Goal: Communication & Community: Answer question/provide support

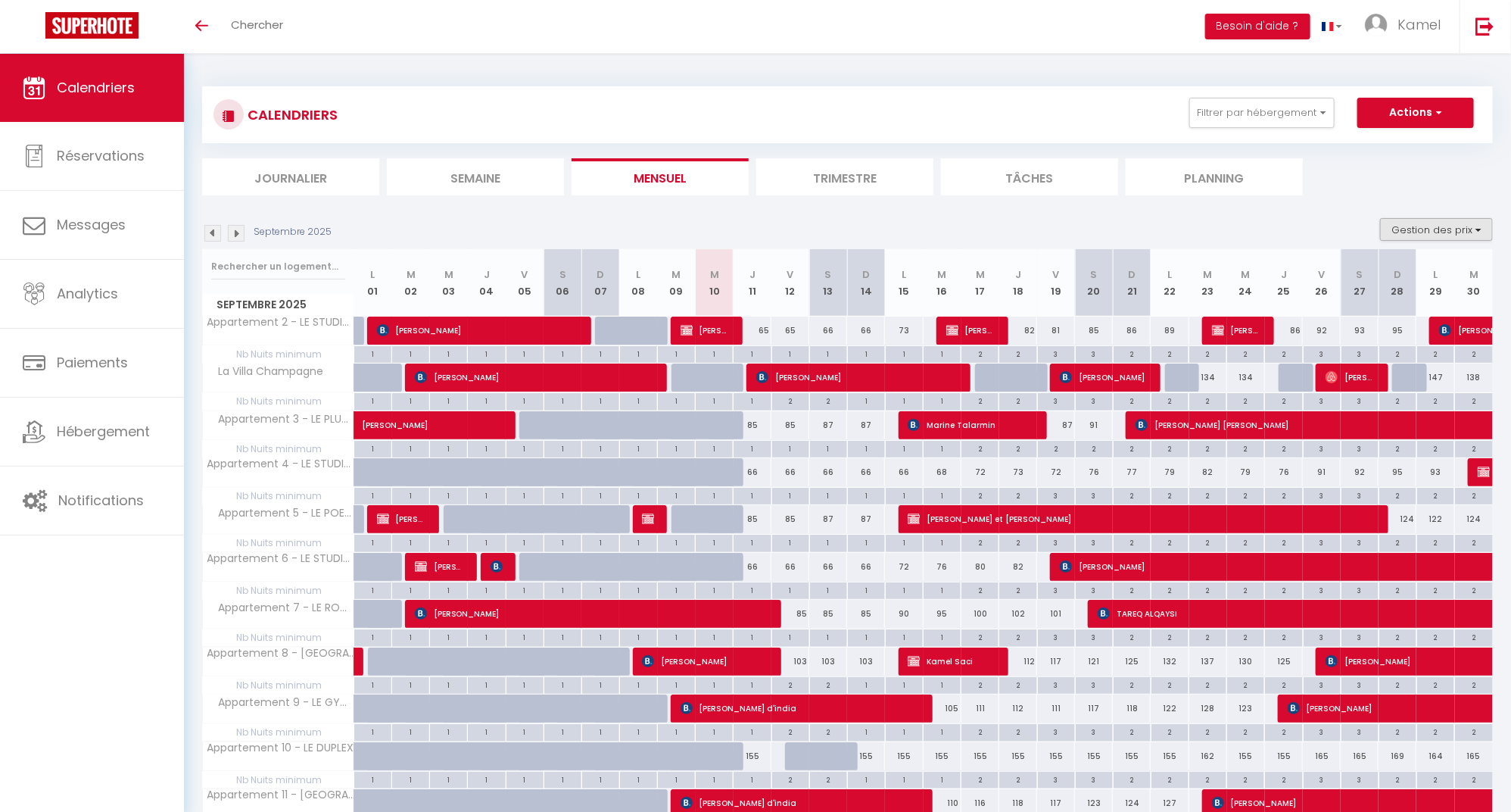
click at [1481, 229] on button "Gestion des prix" at bounding box center [1436, 229] width 113 height 23
click at [1365, 271] on input "Nb Nuits minimum" at bounding box center [1424, 275] width 137 height 15
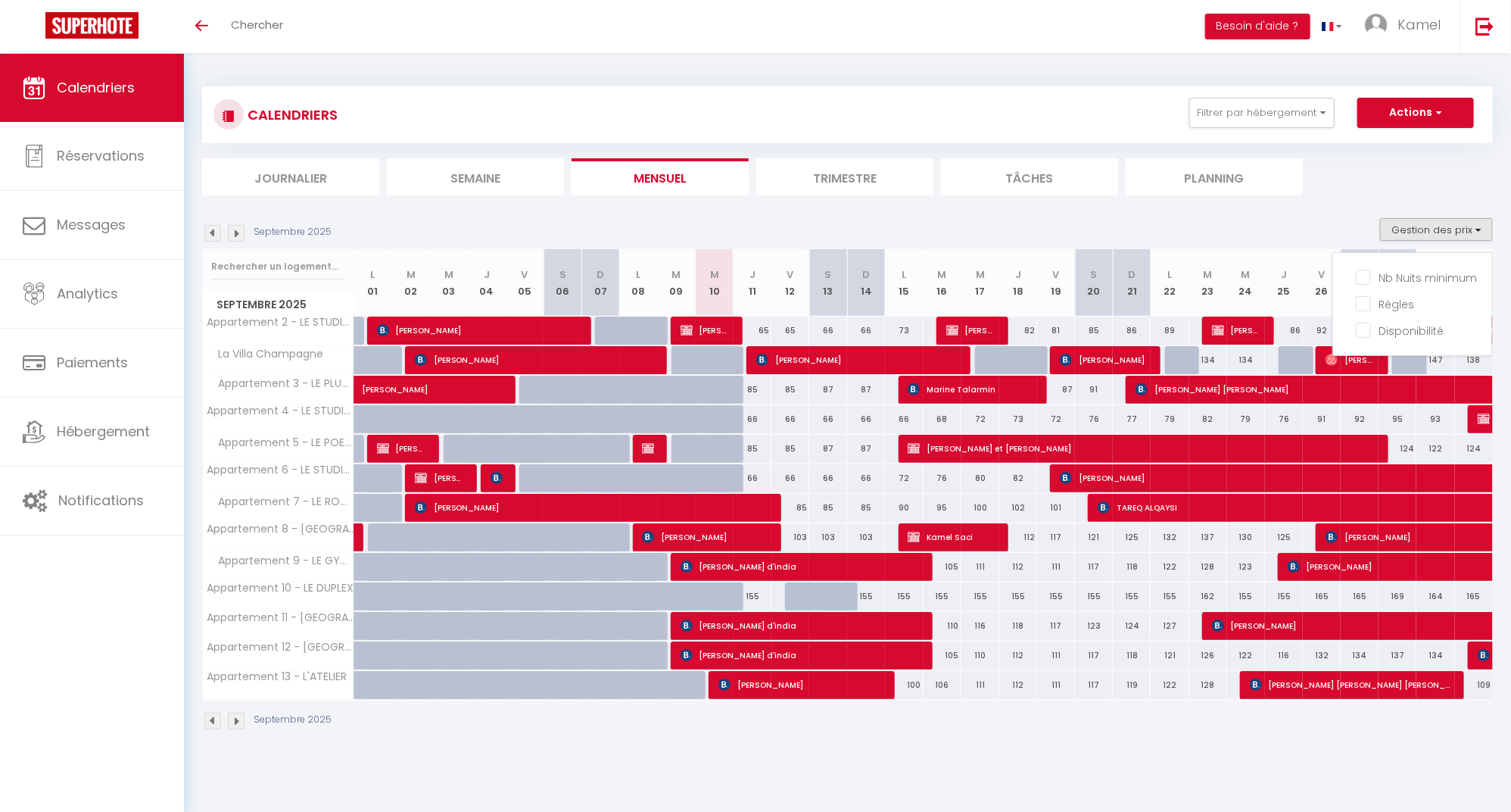
click at [1362, 180] on ul "Journalier Semaine Mensuel Trimestre Tâches Planning" at bounding box center [847, 177] width 1291 height 37
click at [1460, 229] on button "Gestion des prix" at bounding box center [1436, 229] width 113 height 23
click at [1366, 275] on input "Nb Nuits minimum" at bounding box center [1424, 275] width 137 height 15
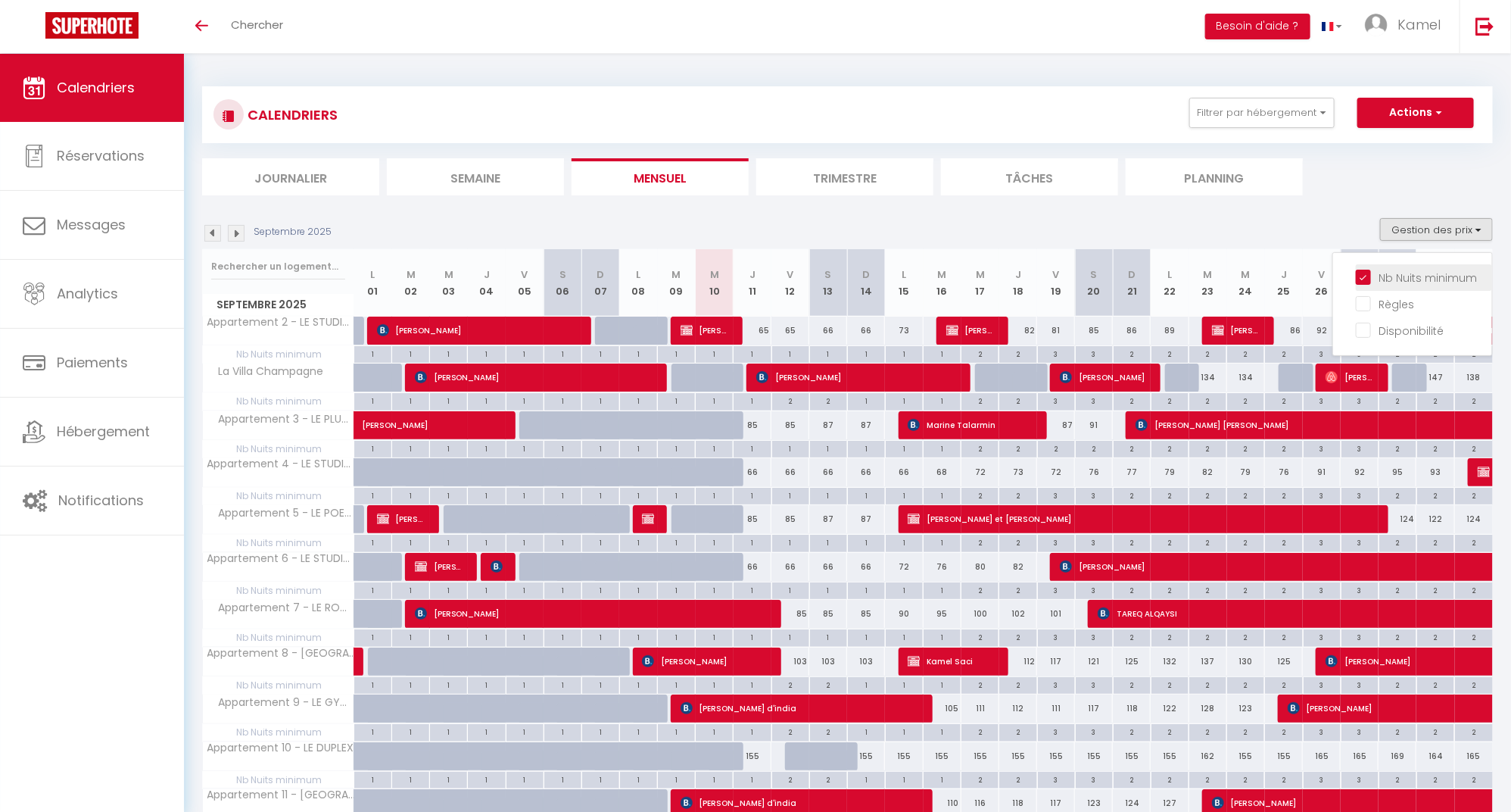
click at [1364, 271] on input "Nb Nuits minimum" at bounding box center [1424, 275] width 137 height 15
checkbox input "false"
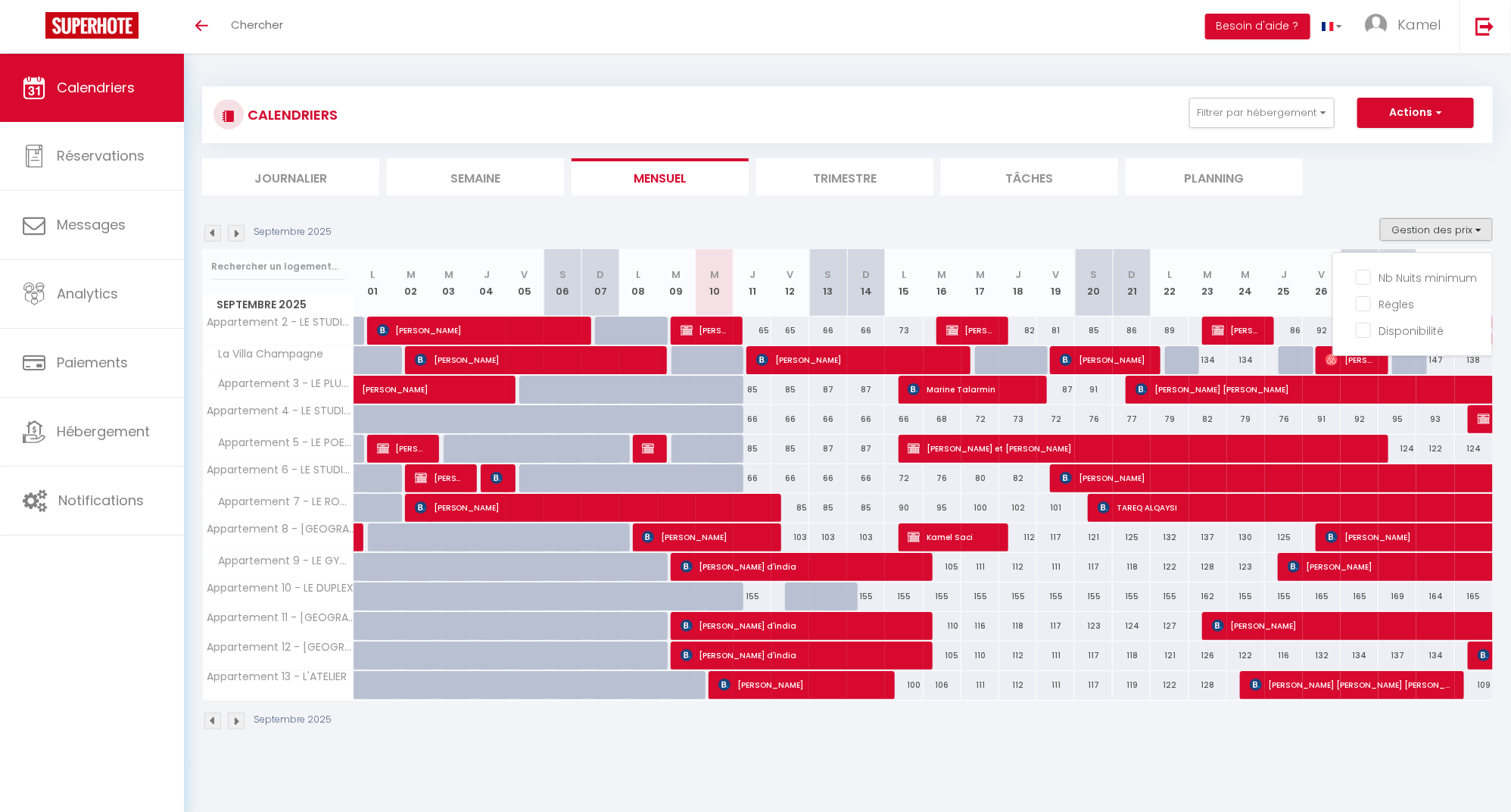
click at [1283, 203] on section "Septembre 2025 Gestion des prix Nb Nuits minimum Règles Disponibilité Septembre…" at bounding box center [847, 473] width 1291 height 542
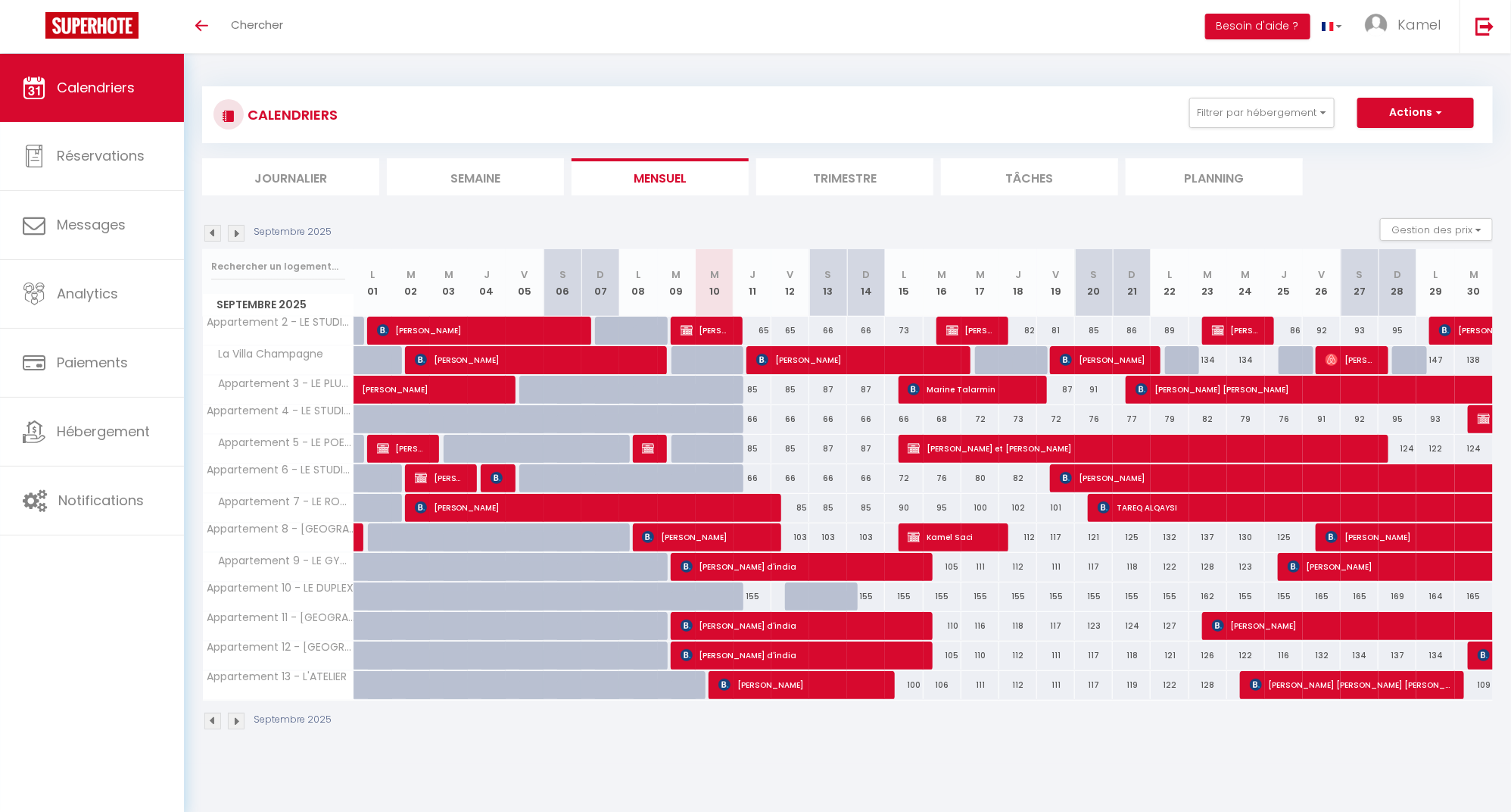
click at [611, 356] on span "Jerzy Czakaj" at bounding box center [537, 359] width 245 height 29
select select "OK"
select select "KO"
select select "1"
select select "0"
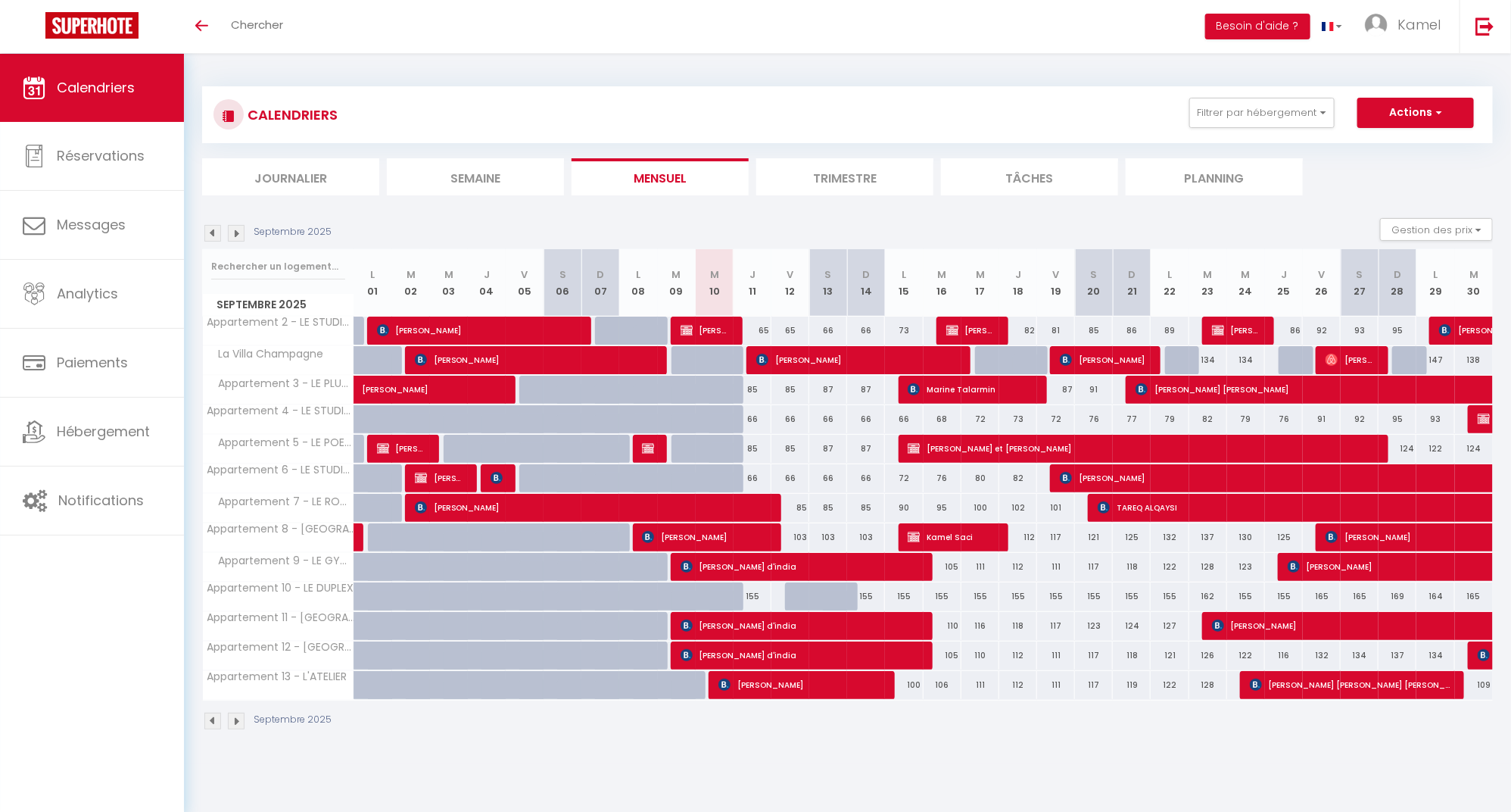
select select "1"
select select
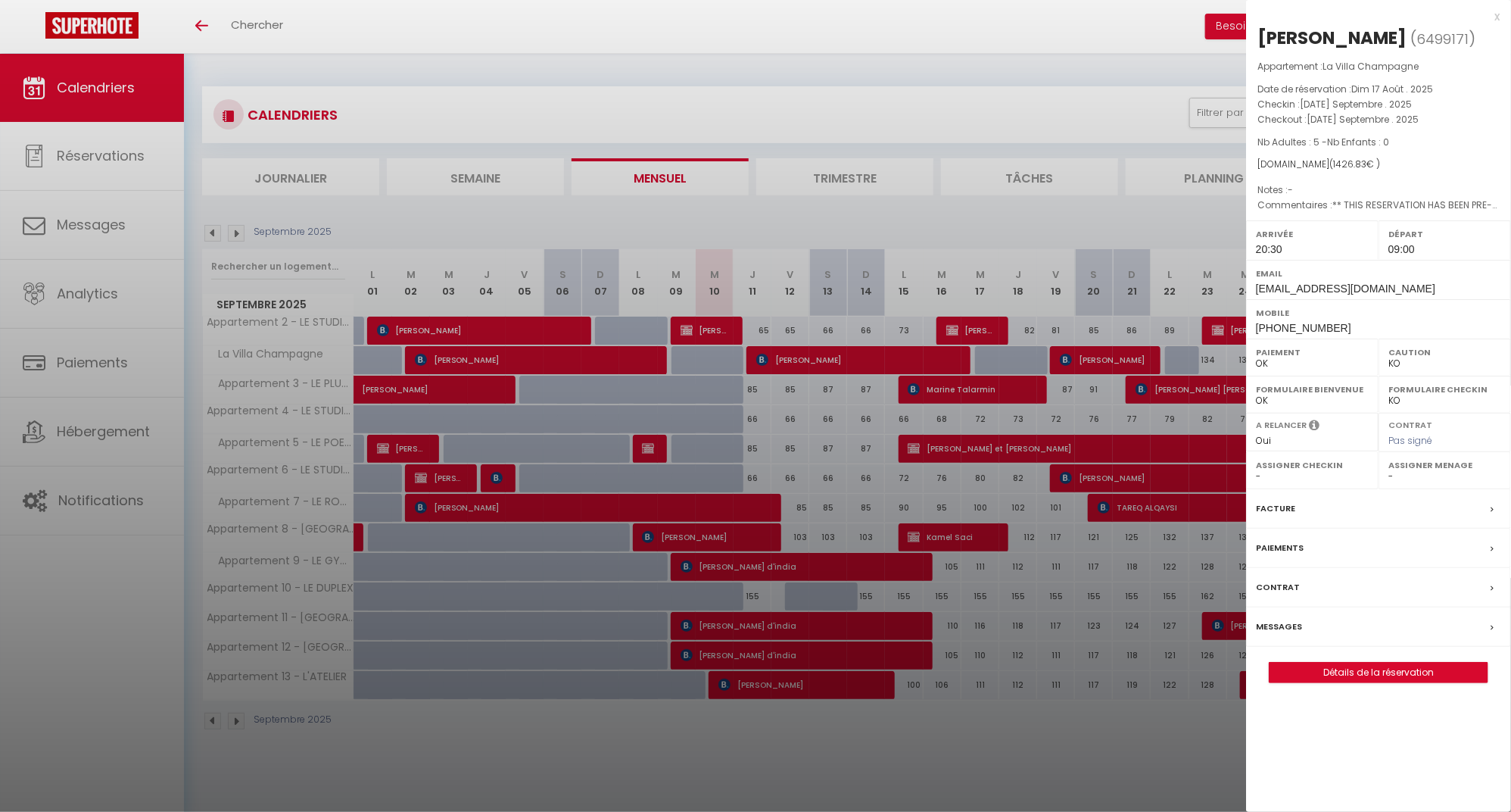
click at [827, 355] on div at bounding box center [755, 406] width 1511 height 812
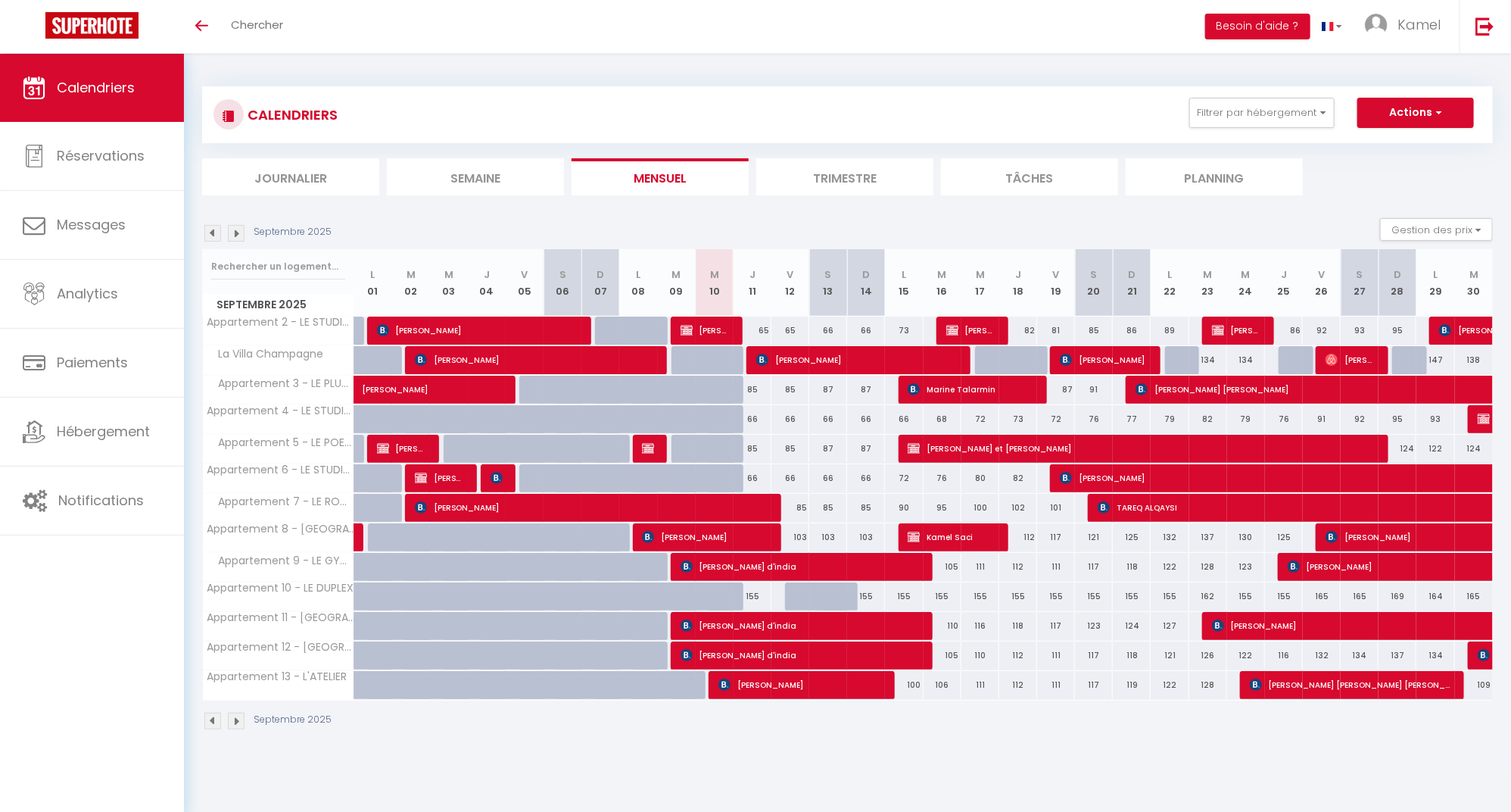
click at [827, 355] on span "Maksym Lemish" at bounding box center [858, 359] width 205 height 29
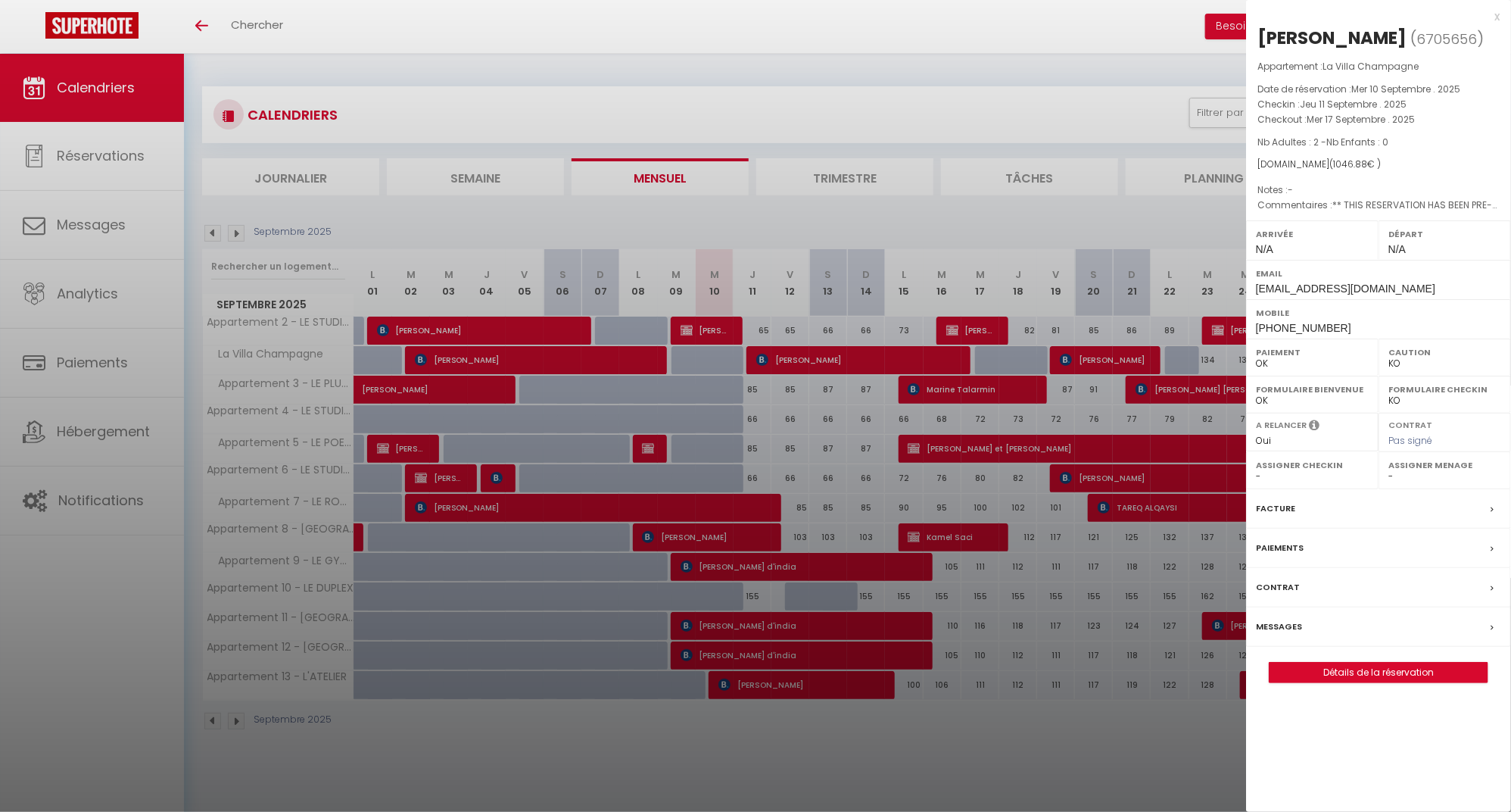
click at [1106, 361] on div at bounding box center [755, 406] width 1511 height 812
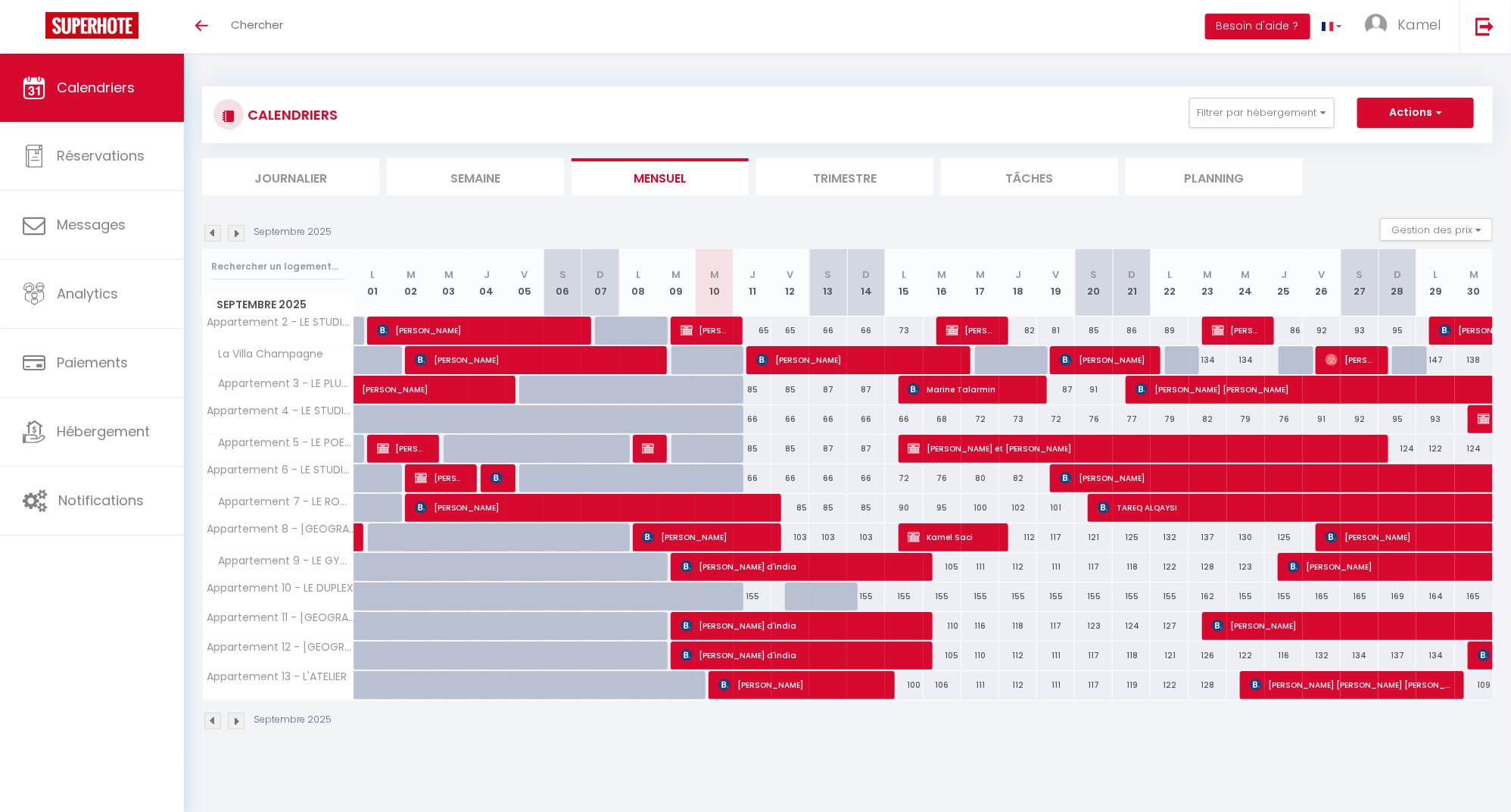
click at [1108, 357] on span "Philippe Guilleron" at bounding box center [1105, 359] width 90 height 29
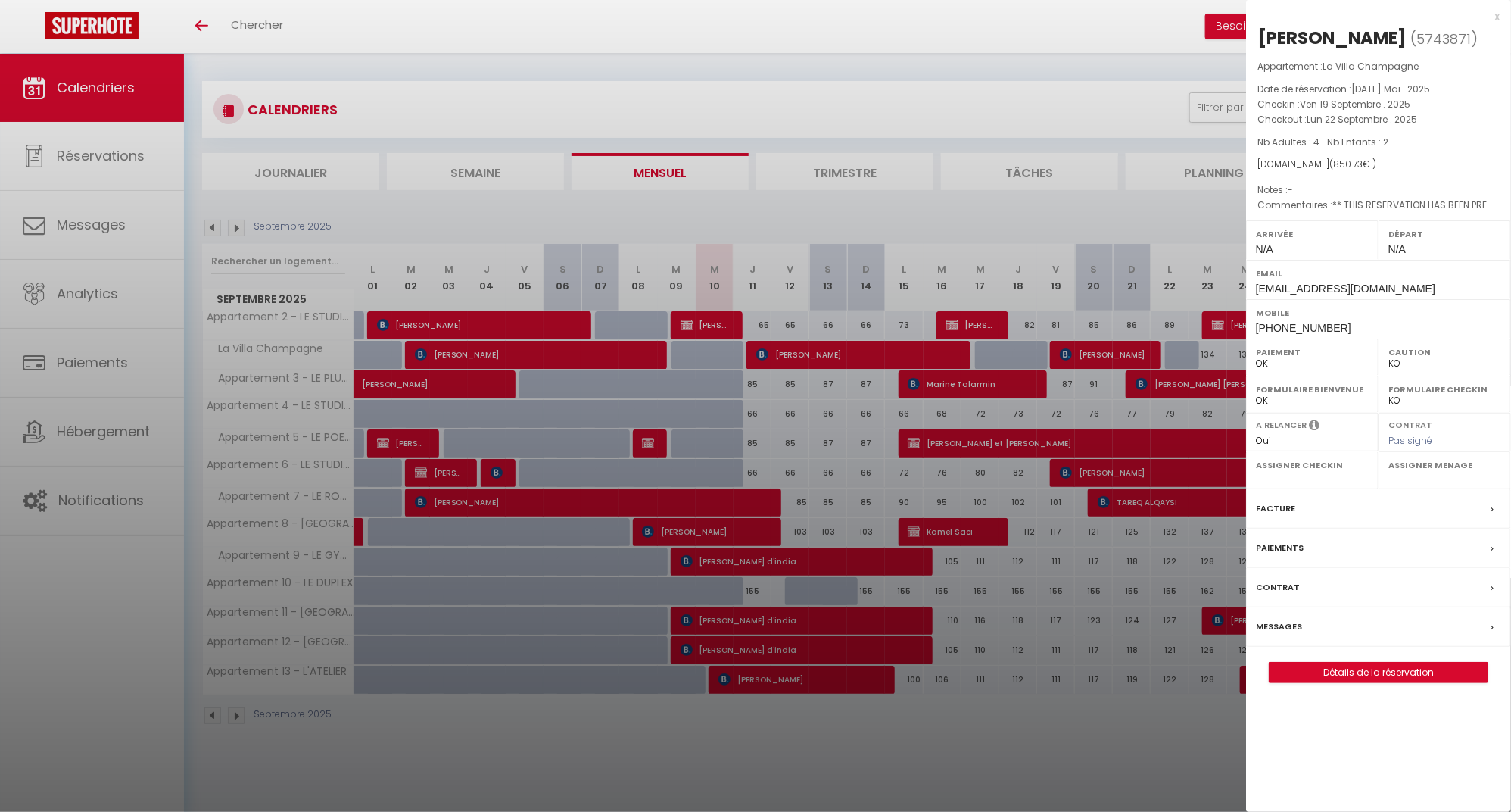
scroll to position [5, 0]
click at [1016, 411] on div at bounding box center [755, 406] width 1511 height 812
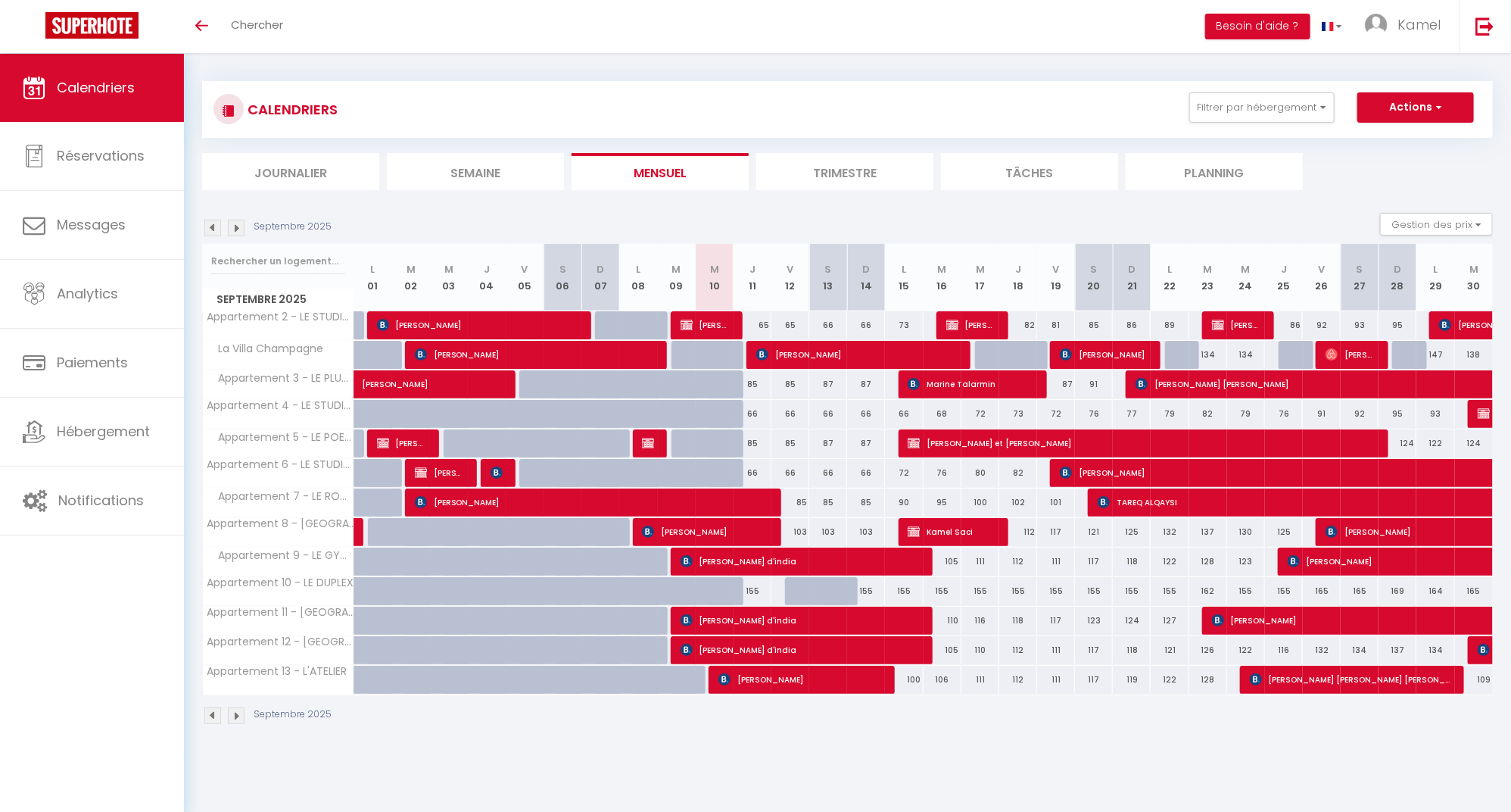
click at [1366, 347] on span "Adrien Berthe" at bounding box center [1351, 354] width 51 height 29
select select "OK"
select select "1"
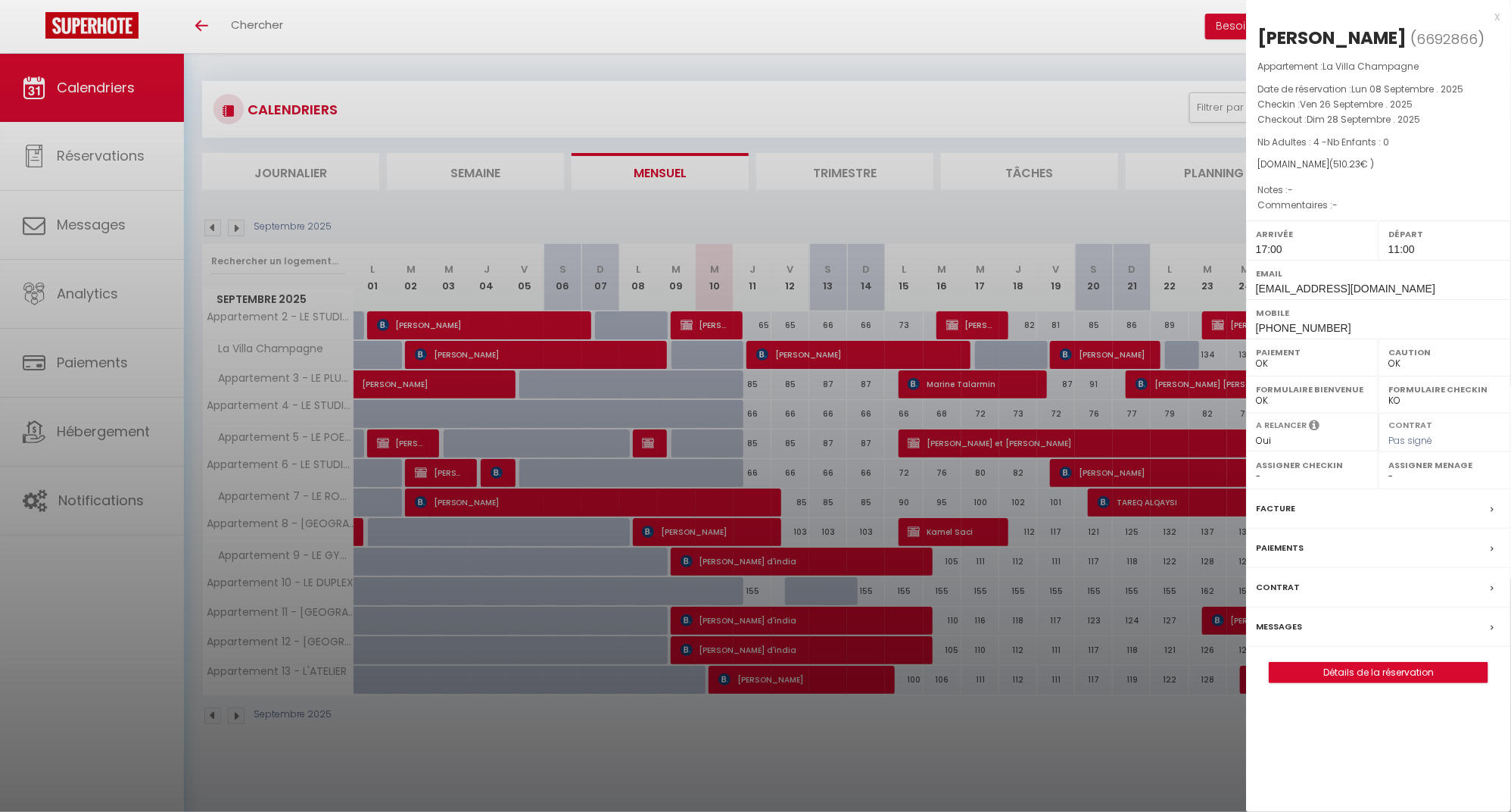
click at [209, 222] on div at bounding box center [755, 406] width 1511 height 812
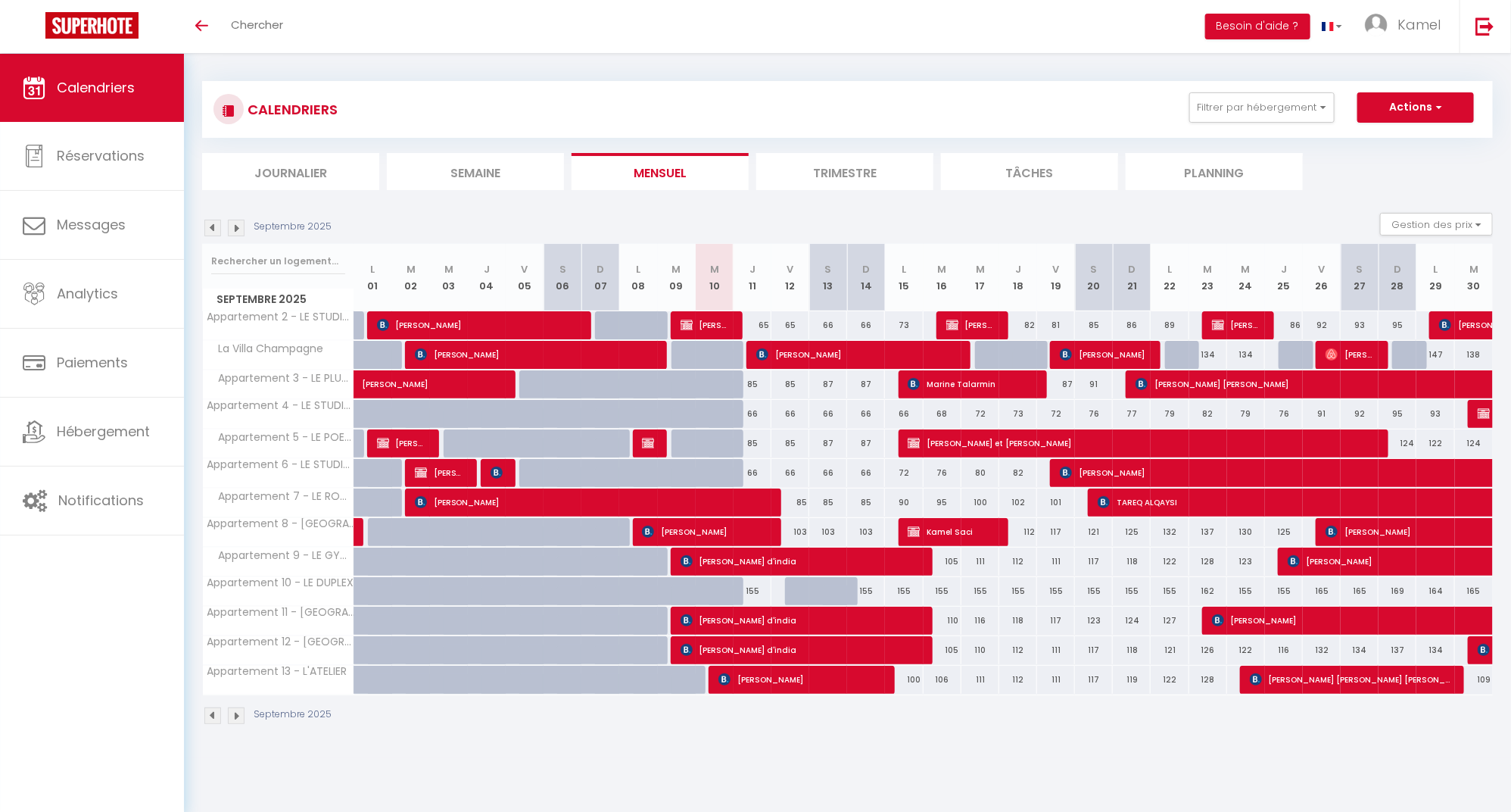
click at [209, 221] on img at bounding box center [212, 227] width 17 height 17
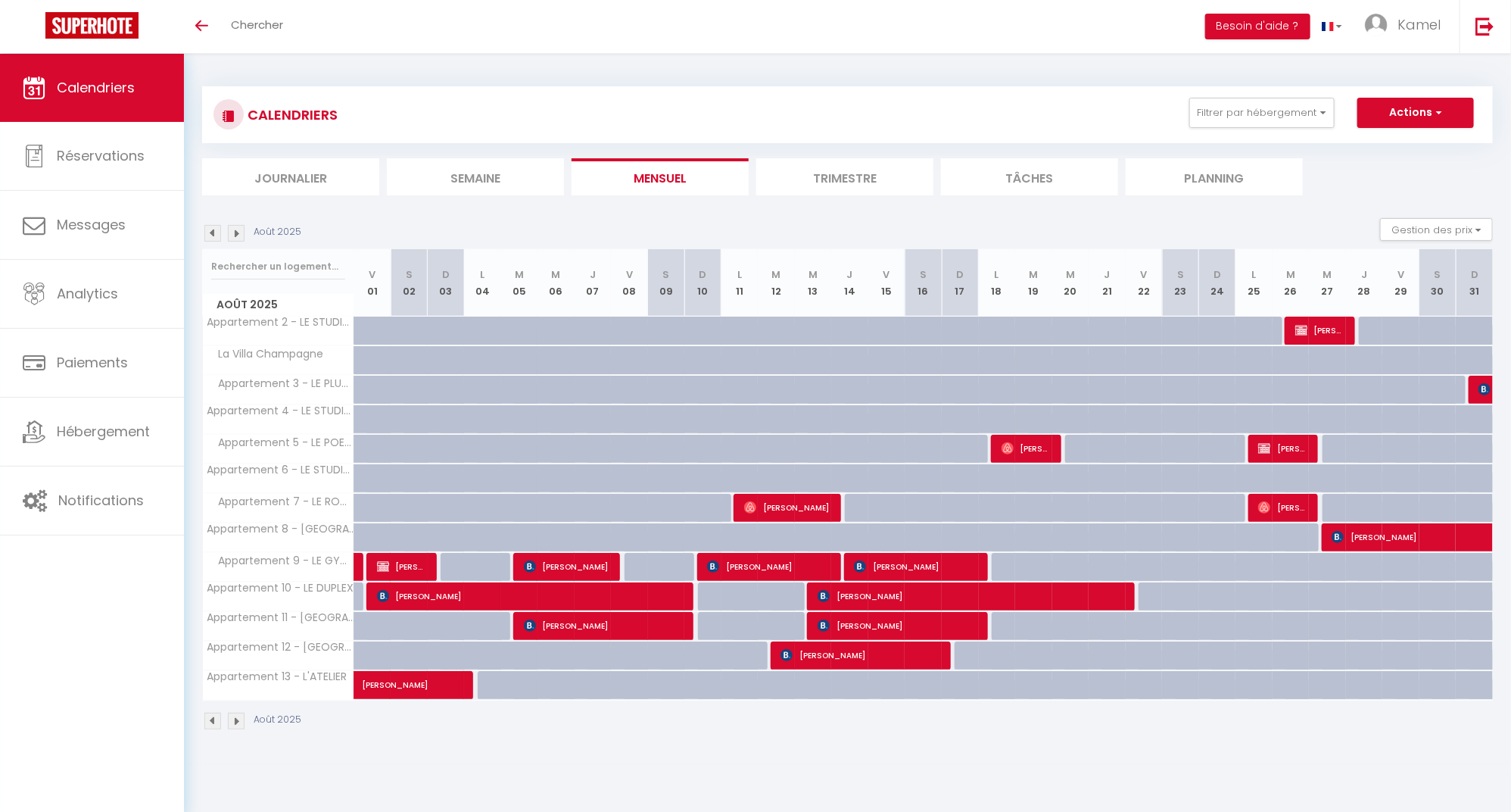
scroll to position [8, 0]
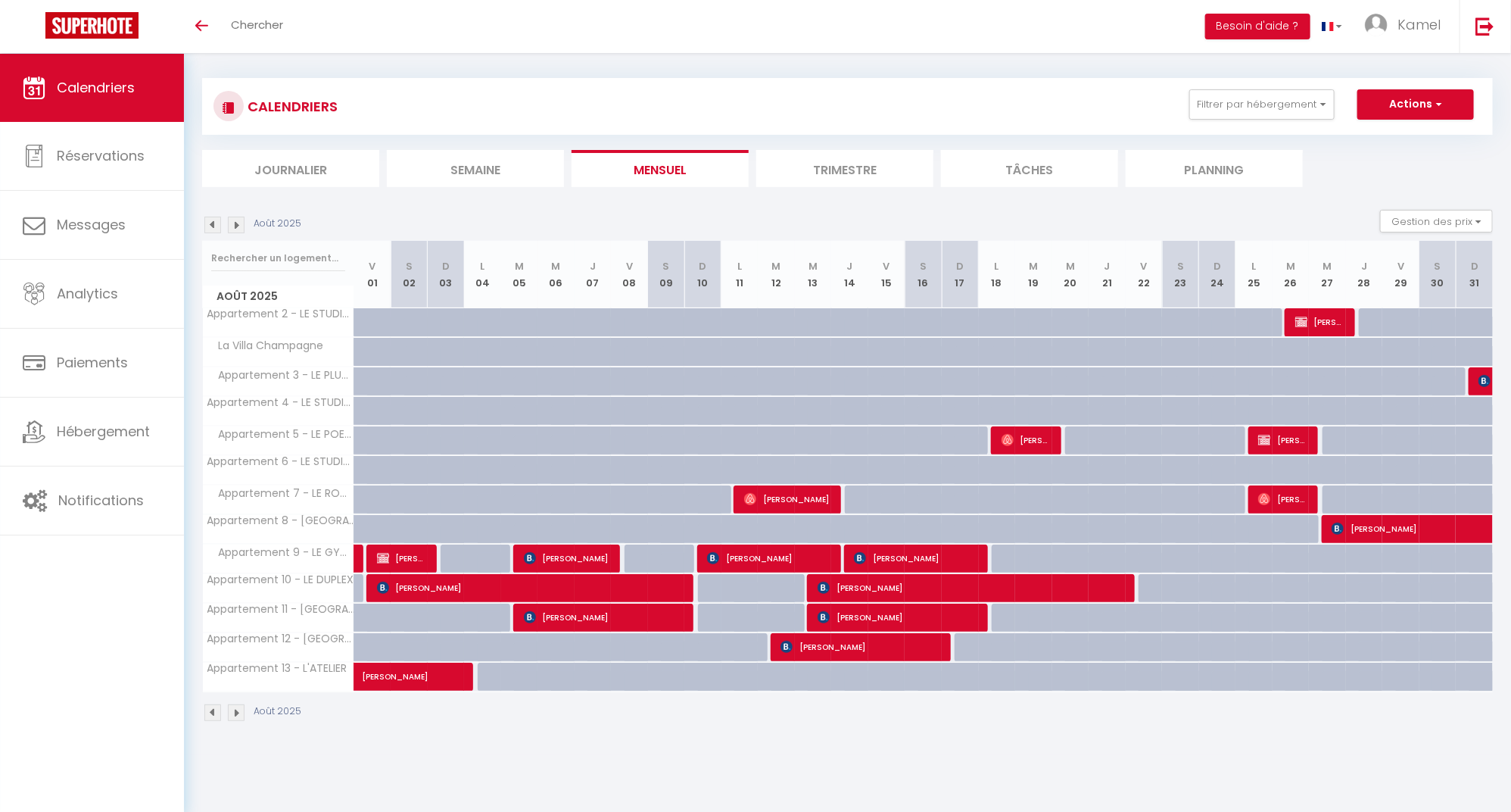
click at [213, 220] on img at bounding box center [212, 224] width 17 height 17
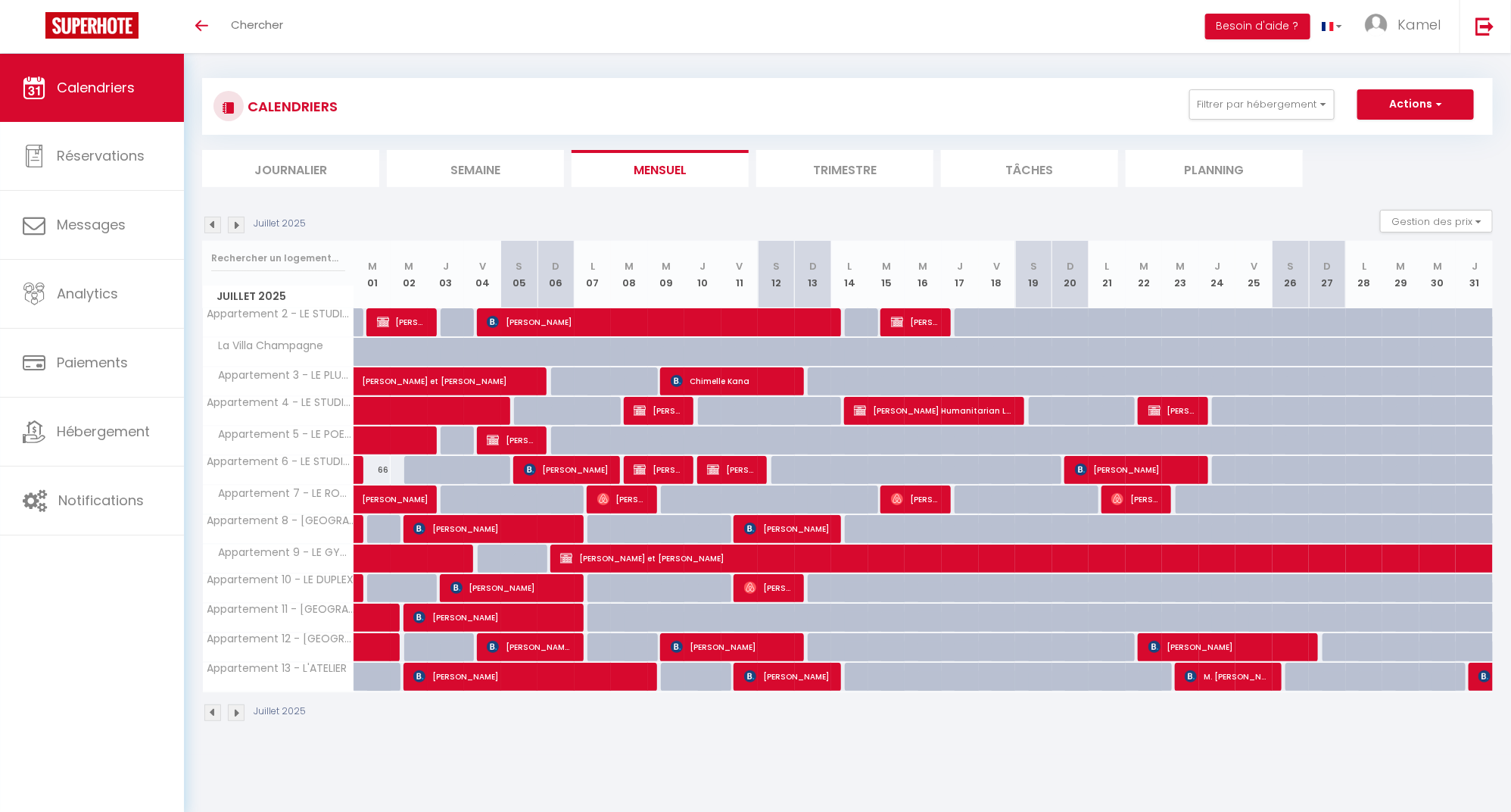
click at [213, 220] on img at bounding box center [212, 224] width 17 height 17
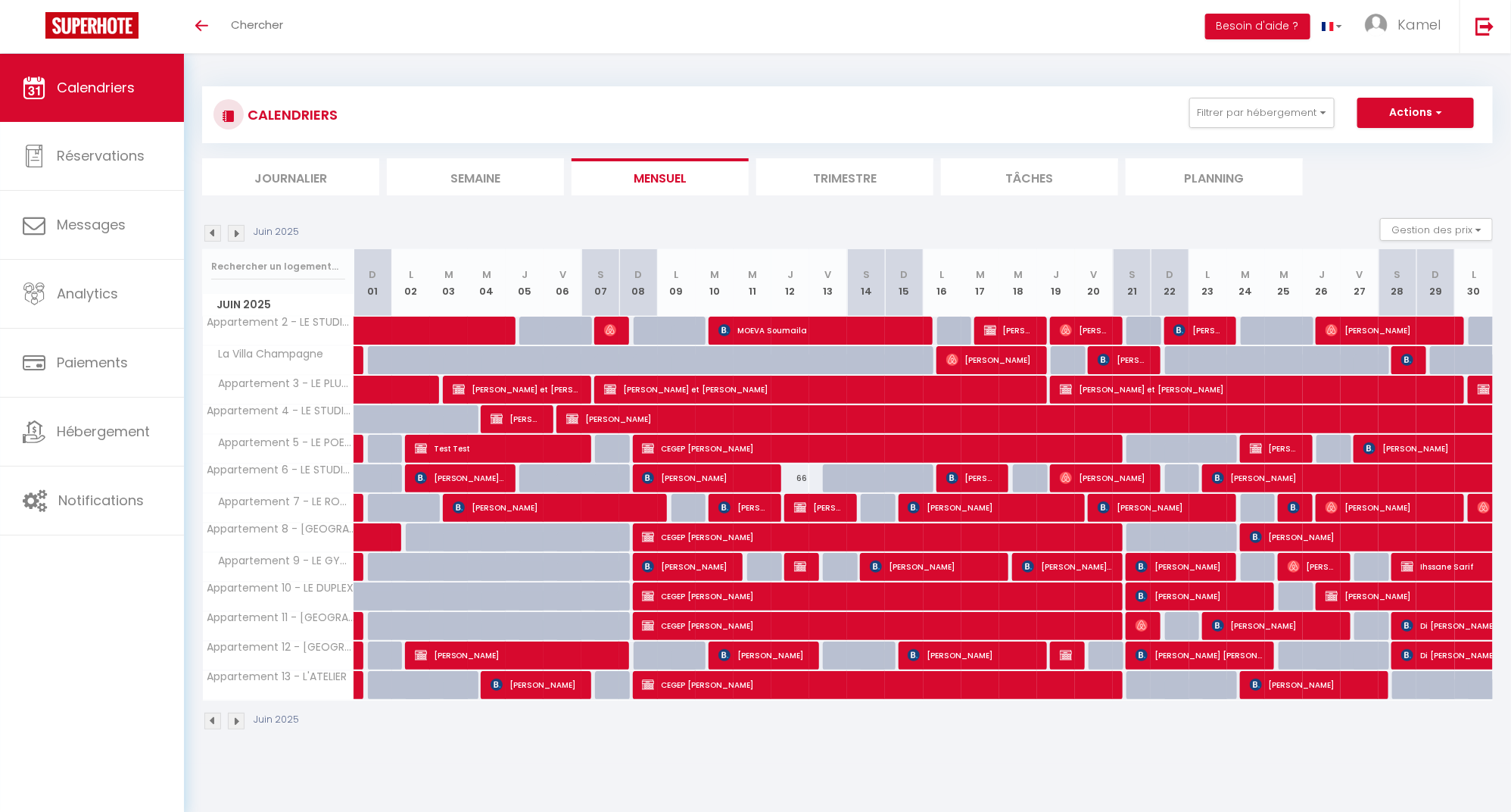
scroll to position [0, 0]
click at [1018, 361] on span "Michael Mesrassi" at bounding box center [992, 359] width 90 height 29
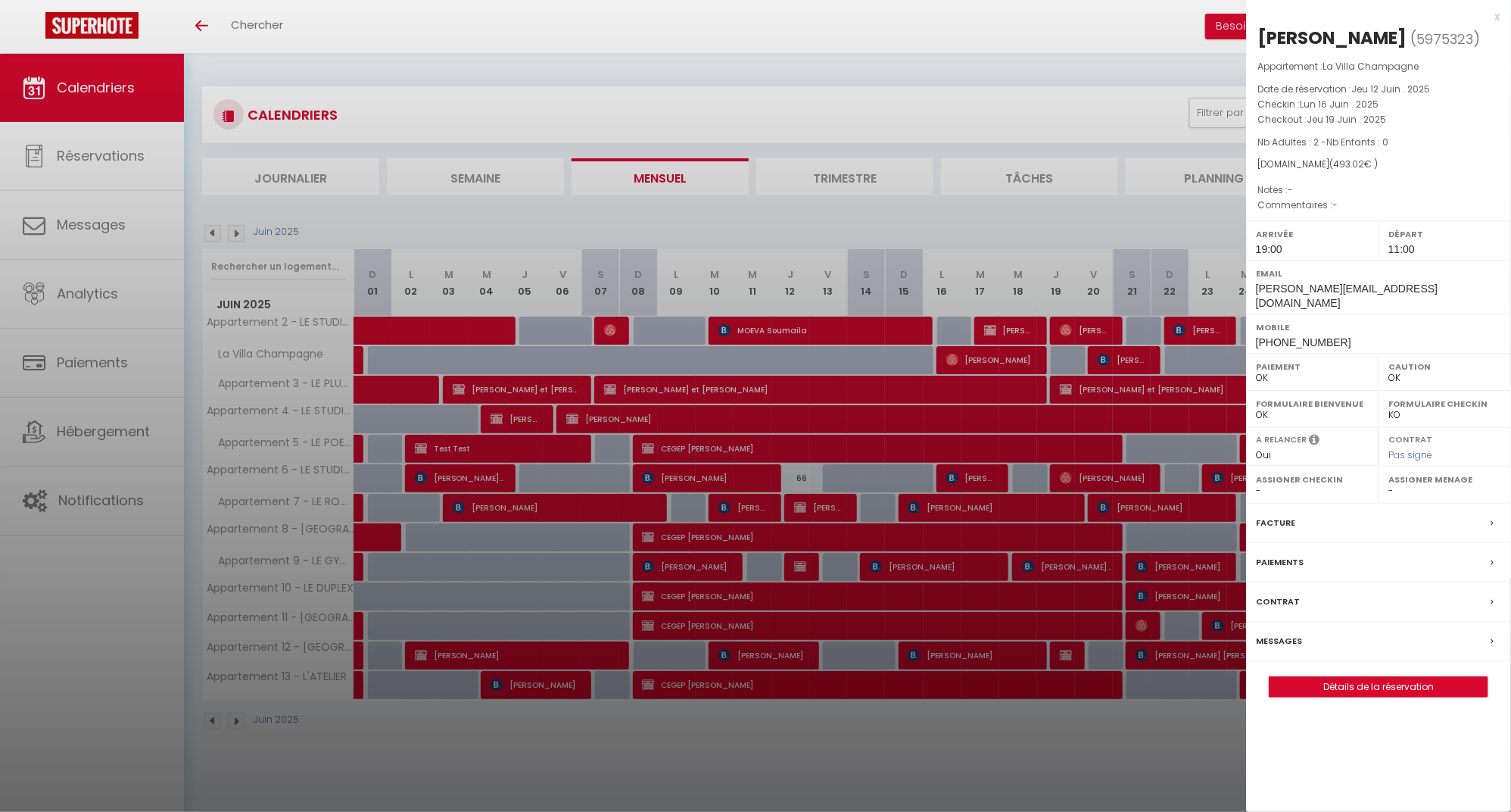
click at [1117, 357] on div at bounding box center [755, 406] width 1511 height 812
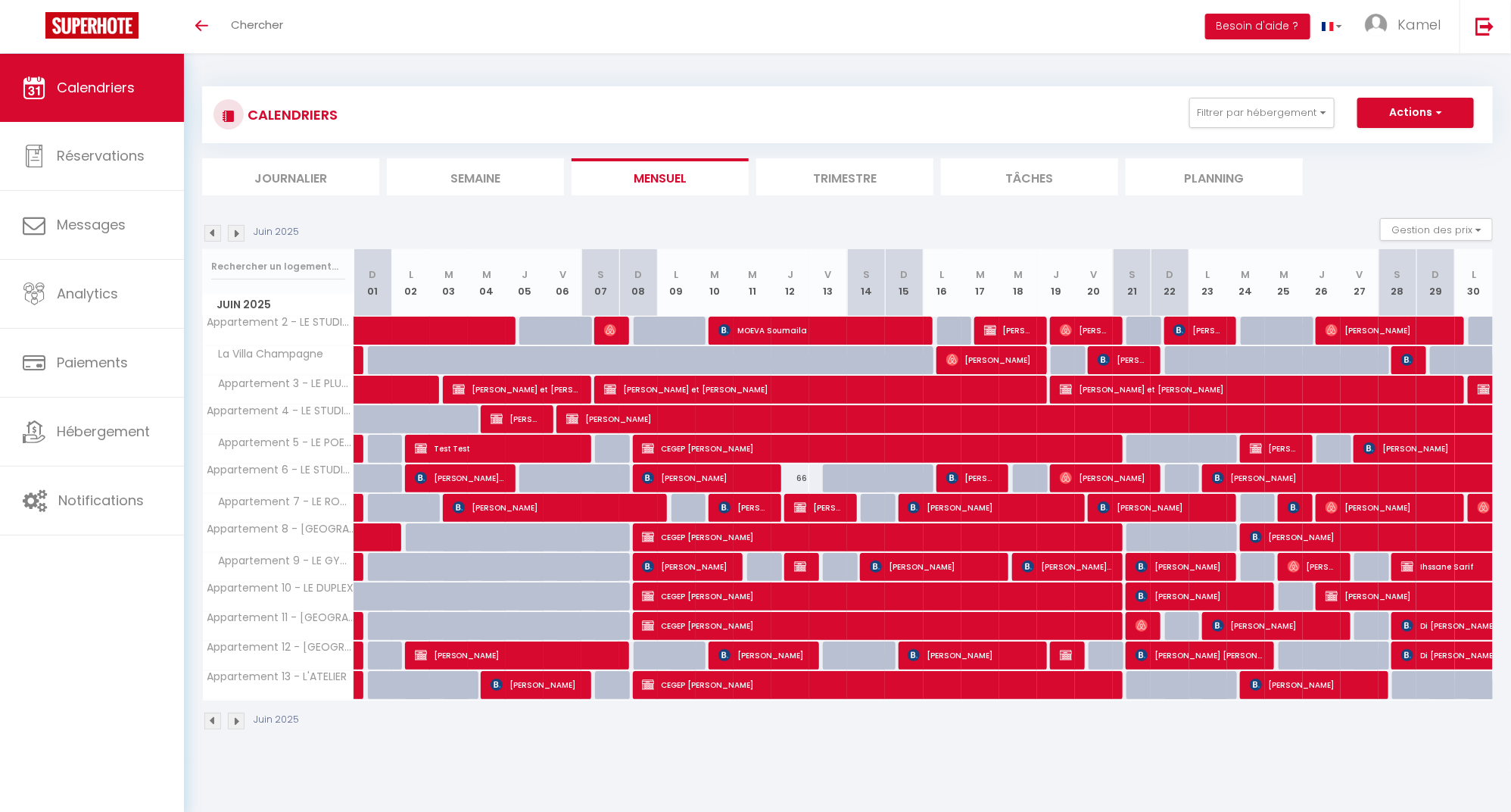
click at [1117, 357] on span "benoit Tanguy" at bounding box center [1124, 359] width 51 height 29
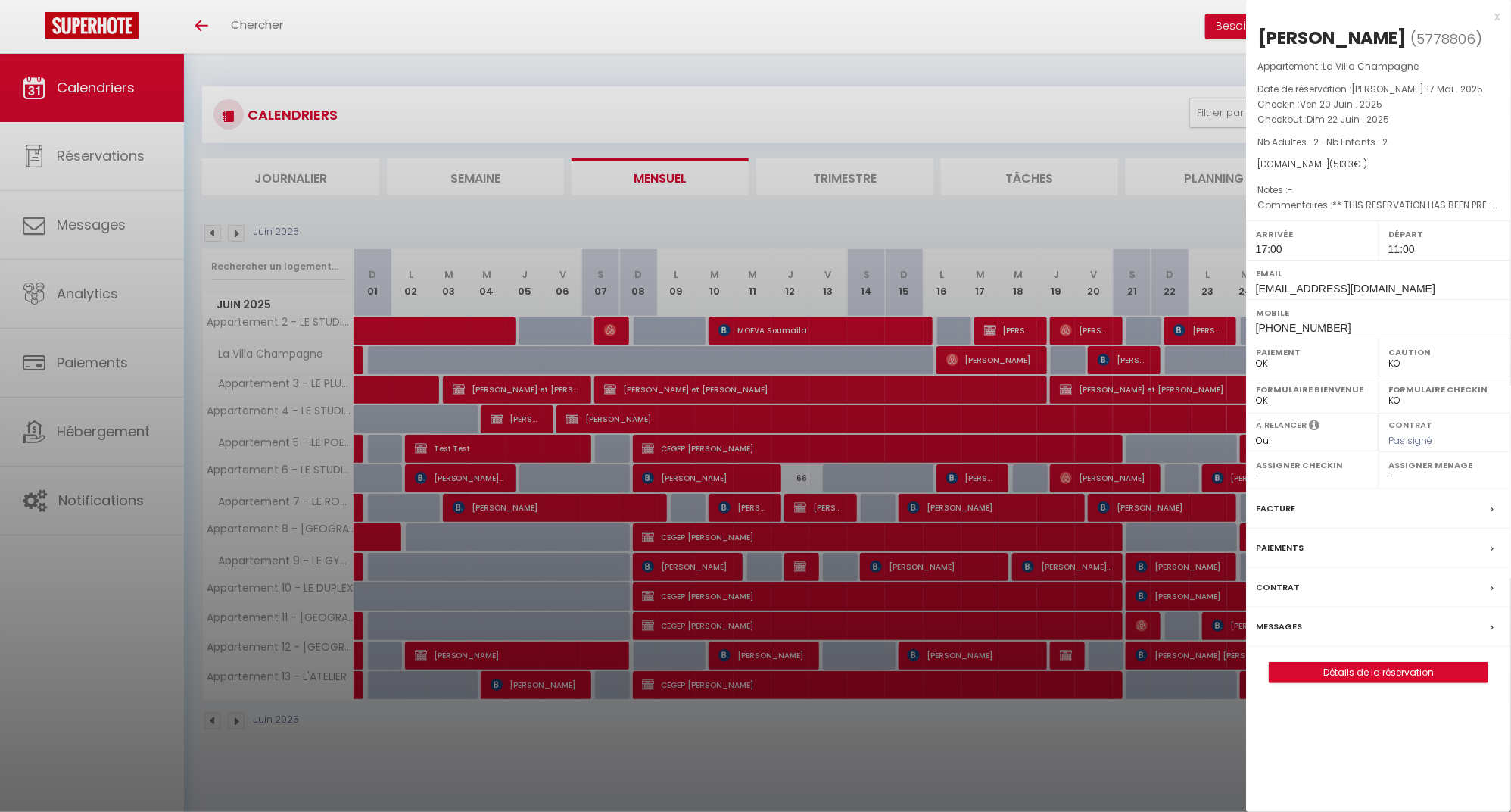
click at [1119, 390] on div at bounding box center [755, 406] width 1511 height 812
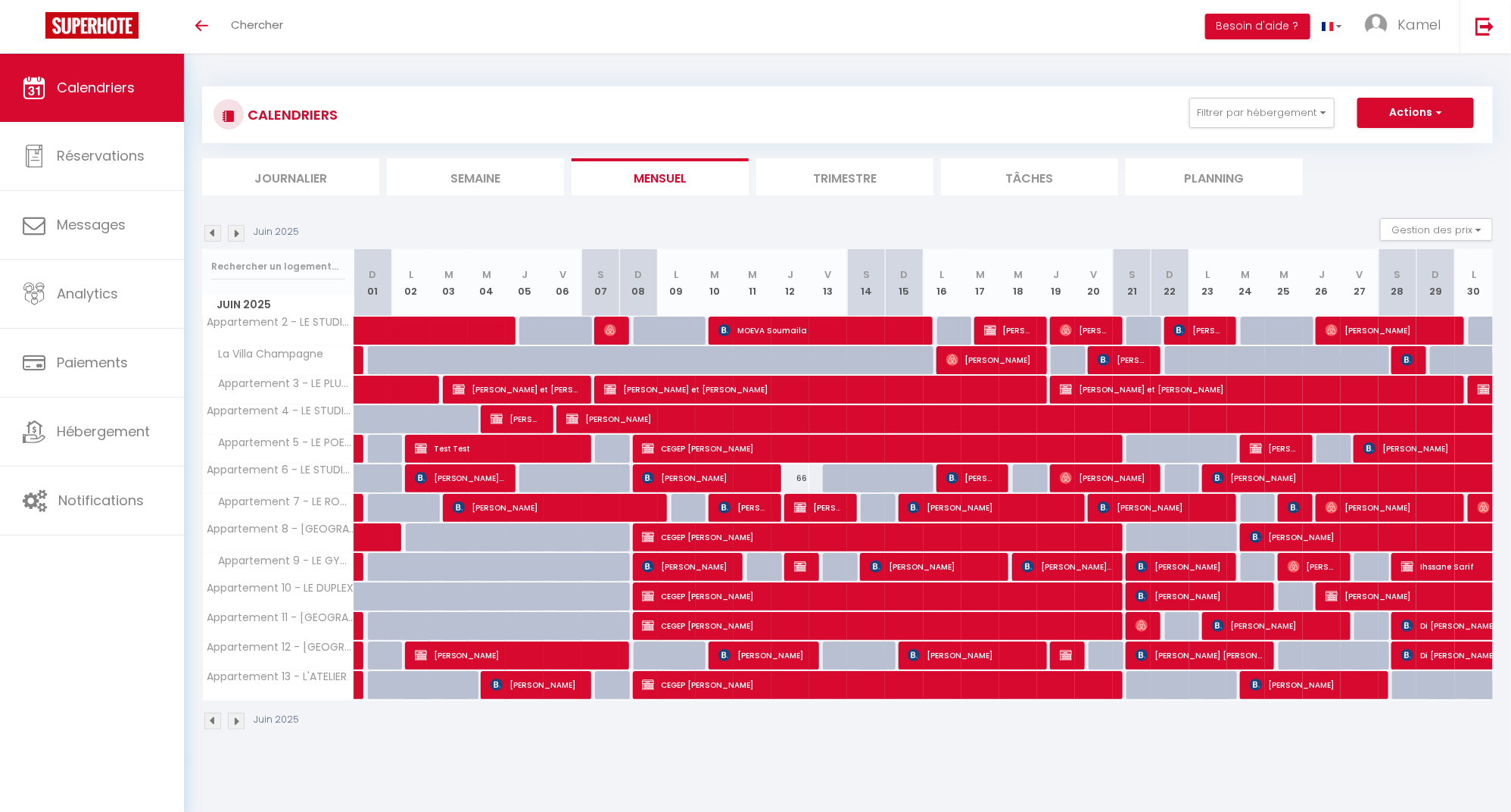
click at [1411, 362] on img at bounding box center [1407, 360] width 12 height 12
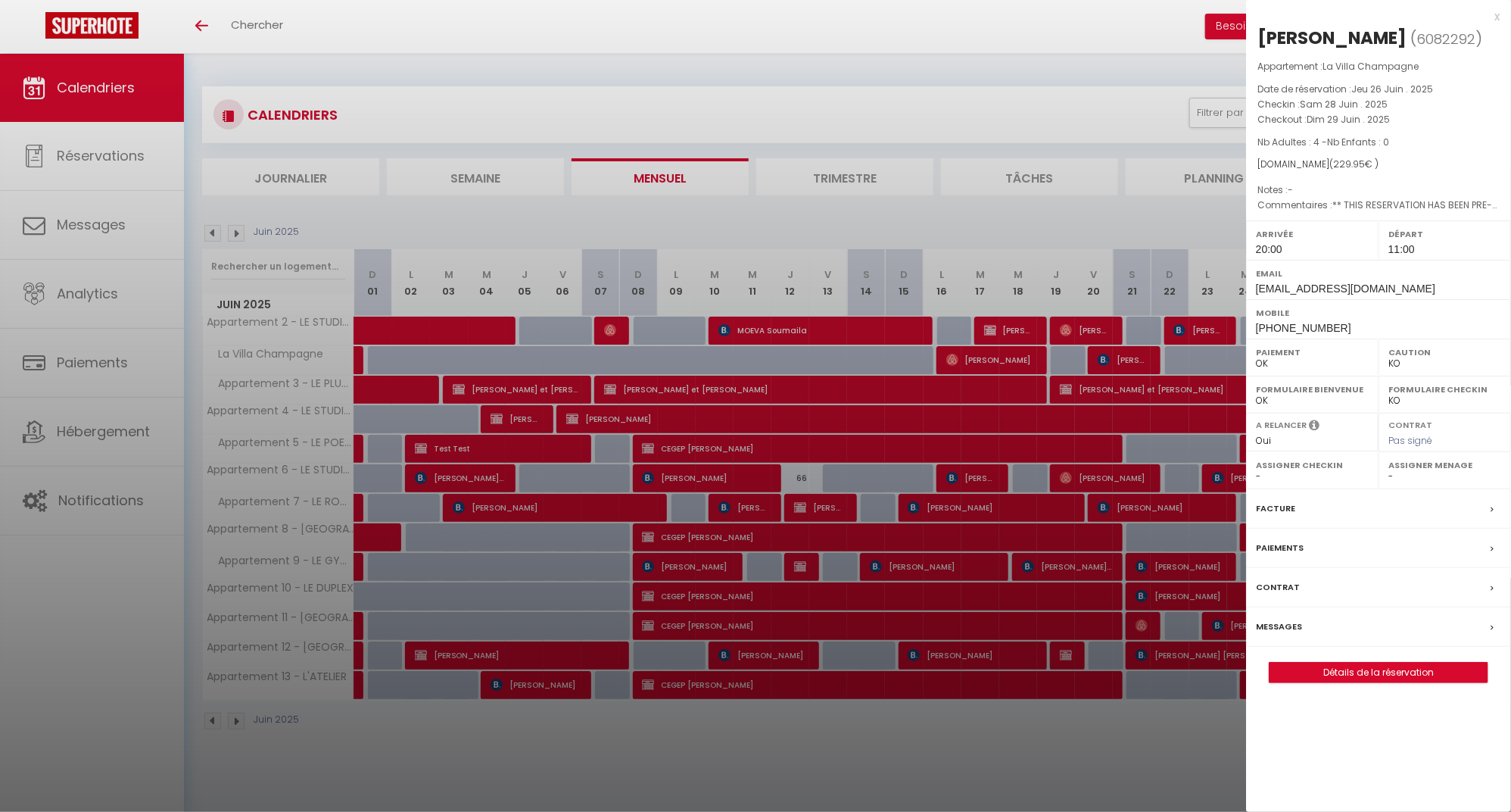
click at [857, 465] on div at bounding box center [755, 406] width 1511 height 812
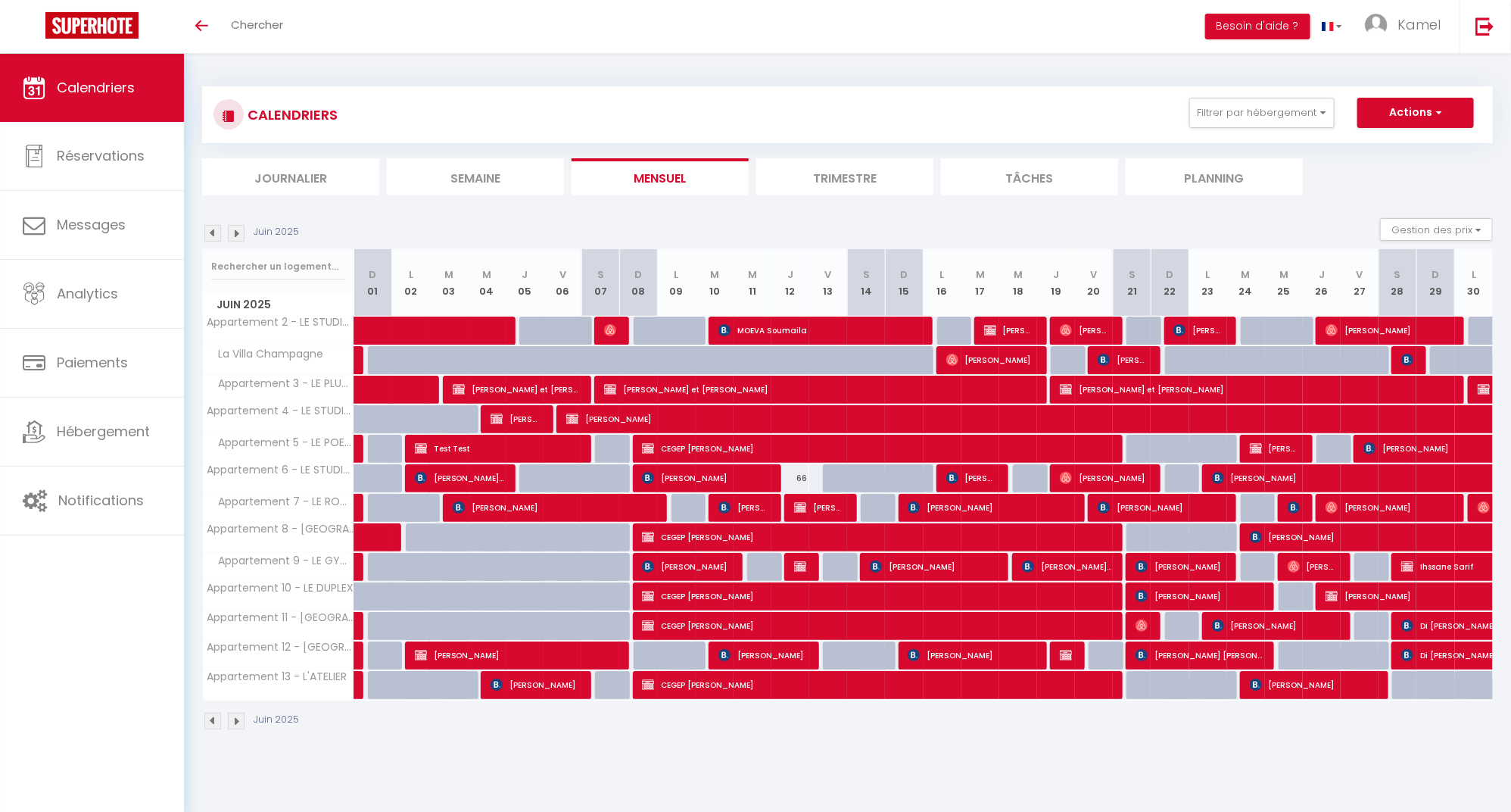
click at [355, 356] on link at bounding box center [358, 360] width 8 height 29
select select "OK"
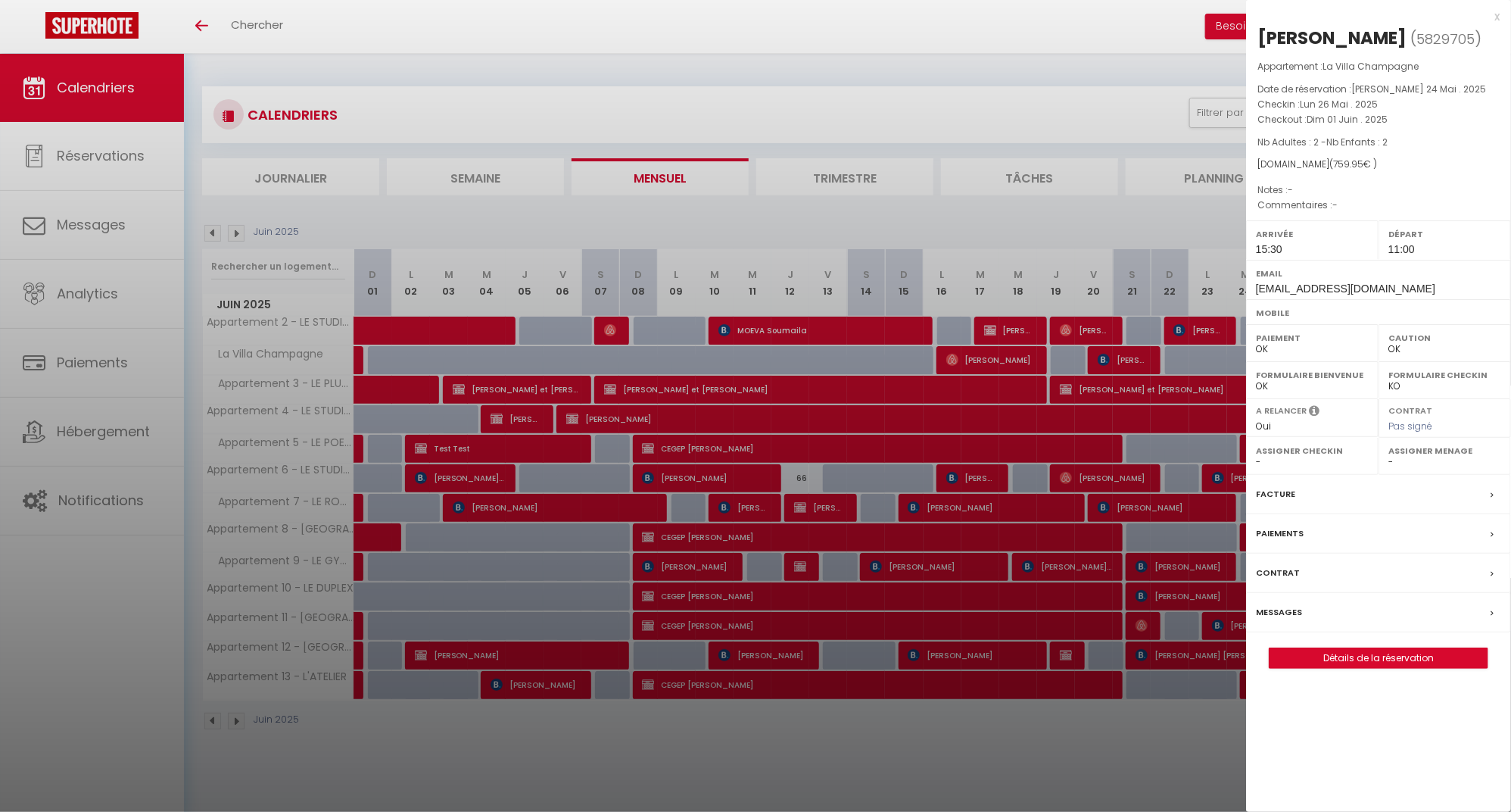
click at [211, 230] on div at bounding box center [755, 406] width 1511 height 812
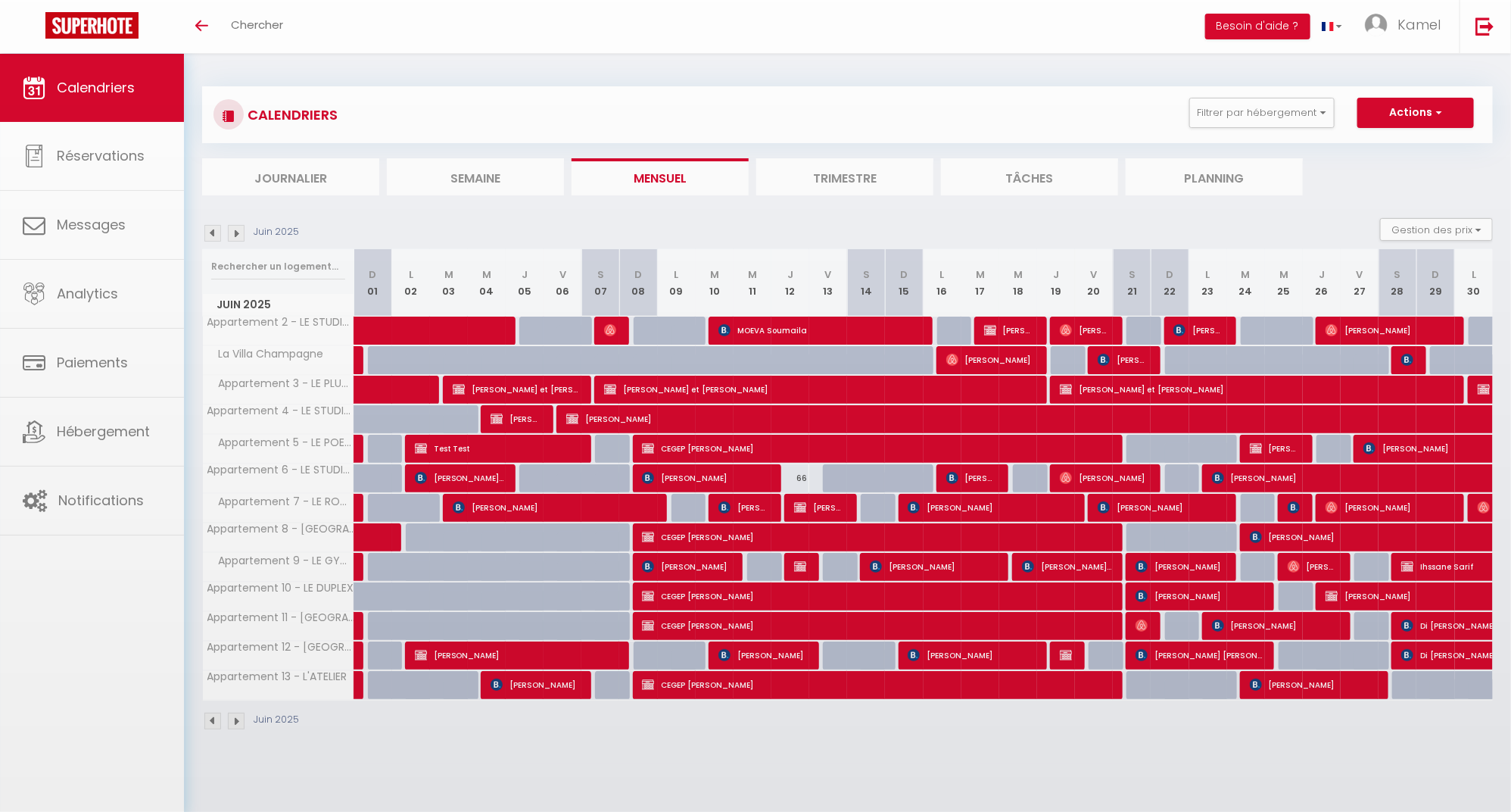
click at [211, 230] on img at bounding box center [212, 233] width 17 height 17
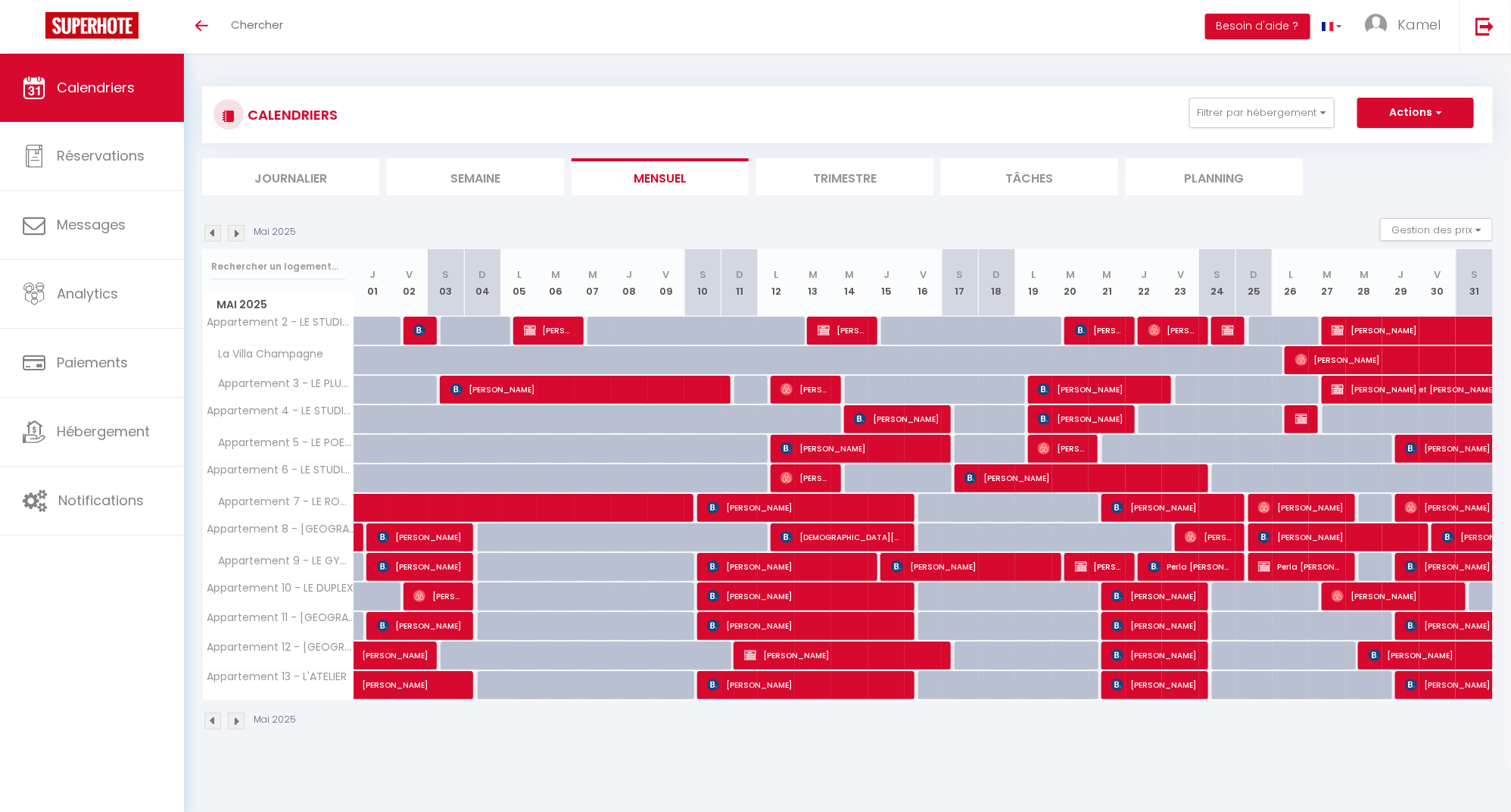
click at [235, 231] on img at bounding box center [236, 233] width 17 height 17
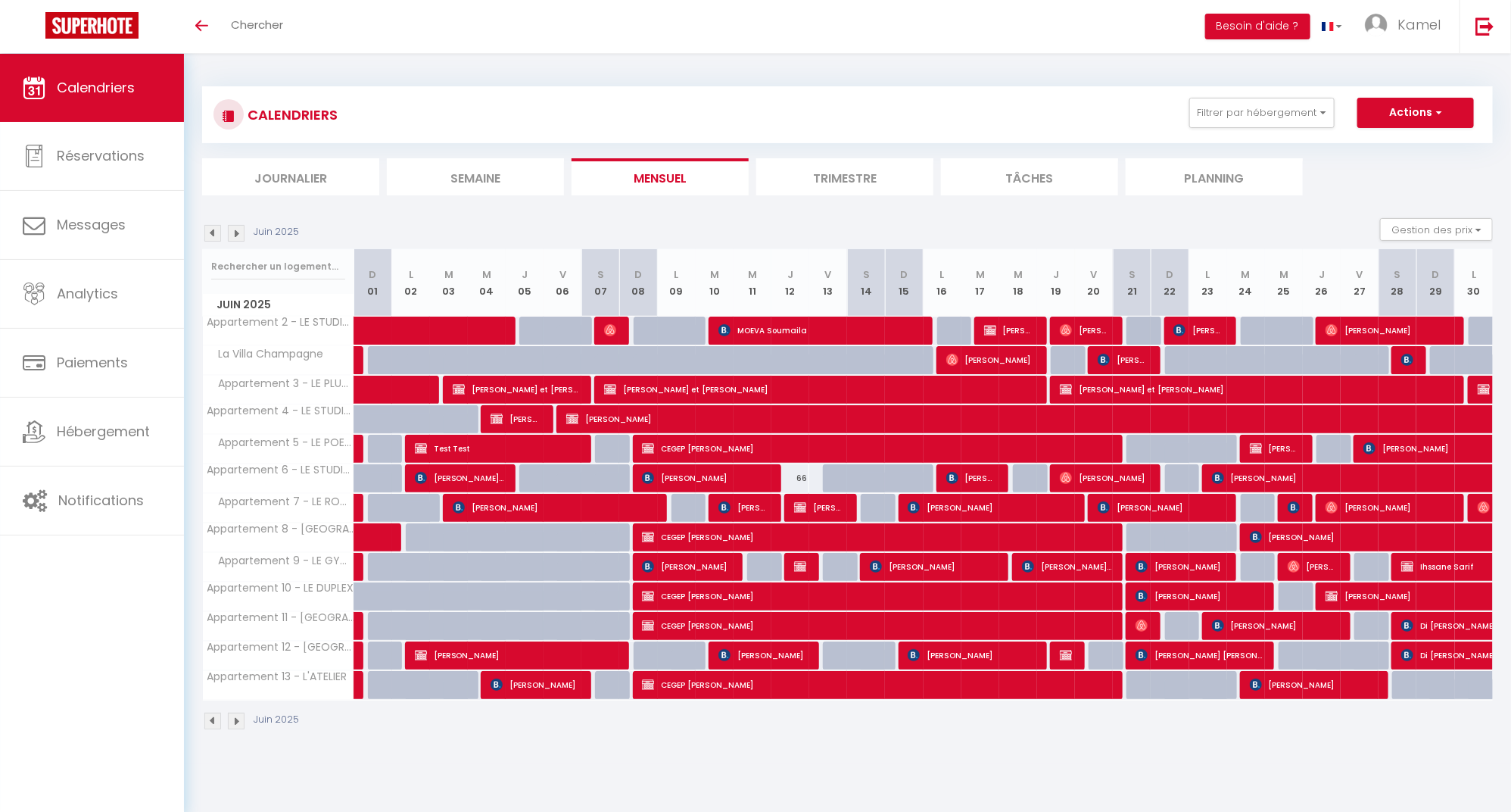
click at [235, 231] on img at bounding box center [236, 233] width 17 height 17
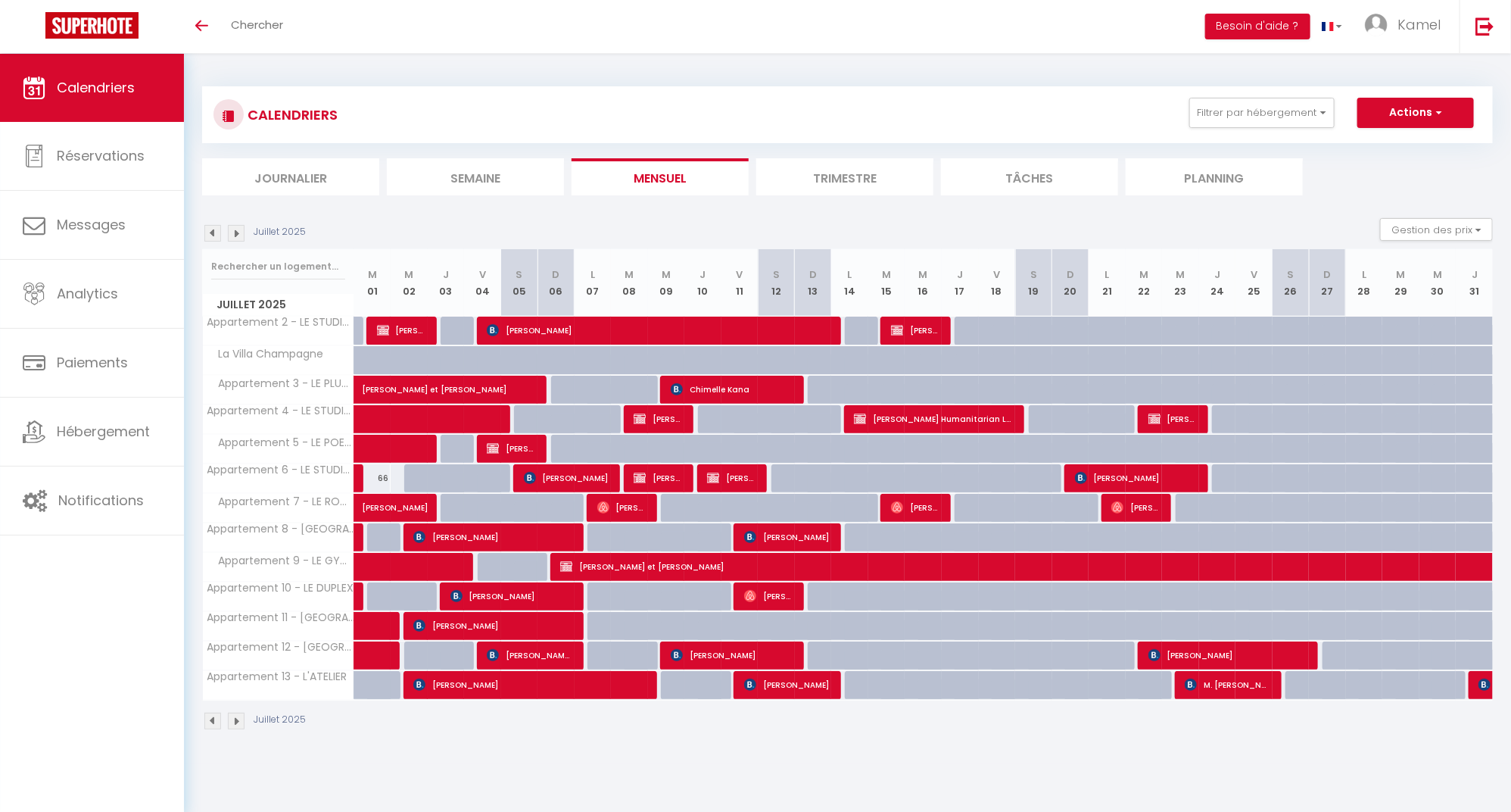
click at [235, 231] on img at bounding box center [236, 233] width 17 height 17
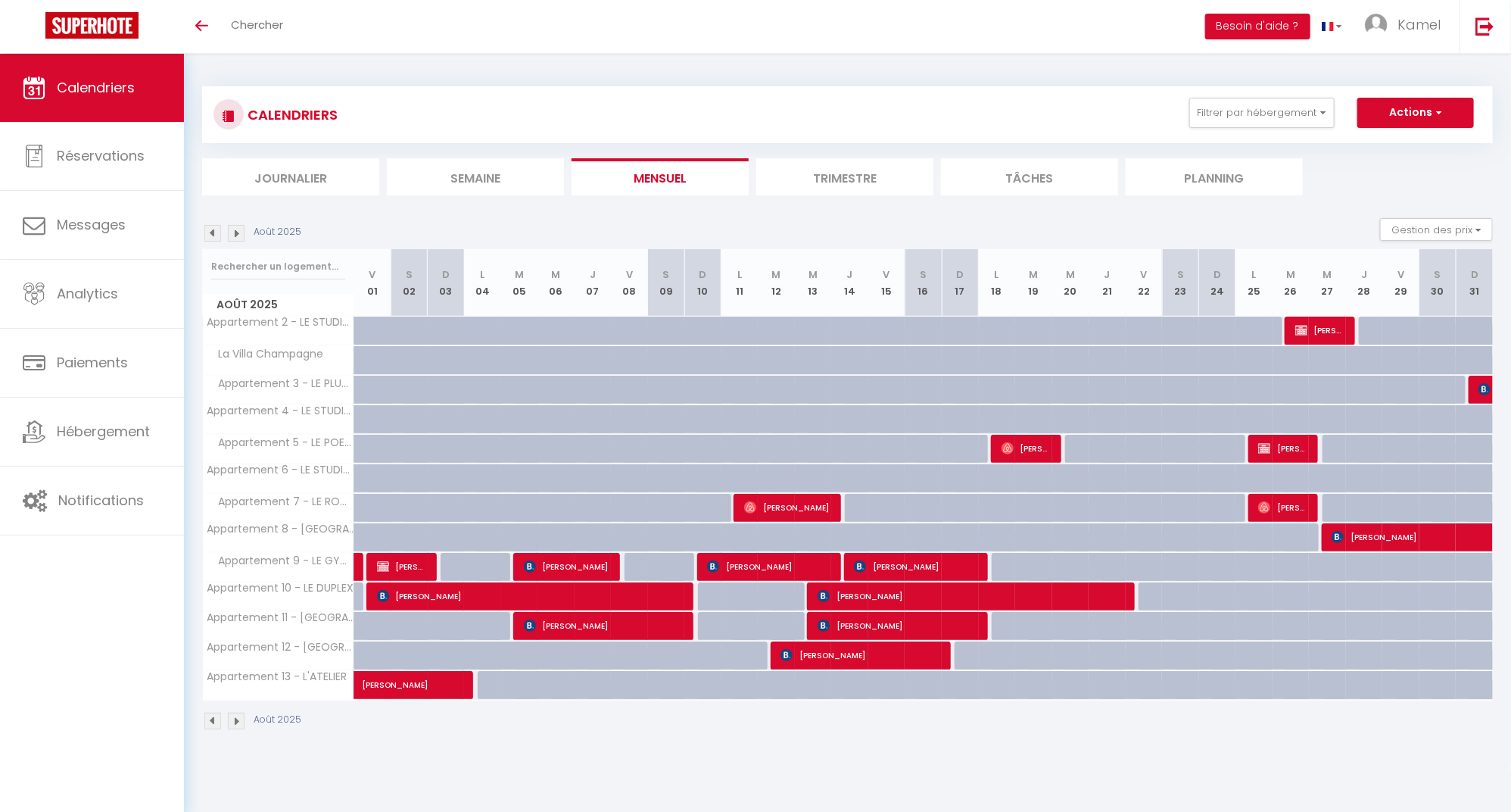
click at [235, 231] on img at bounding box center [236, 233] width 17 height 17
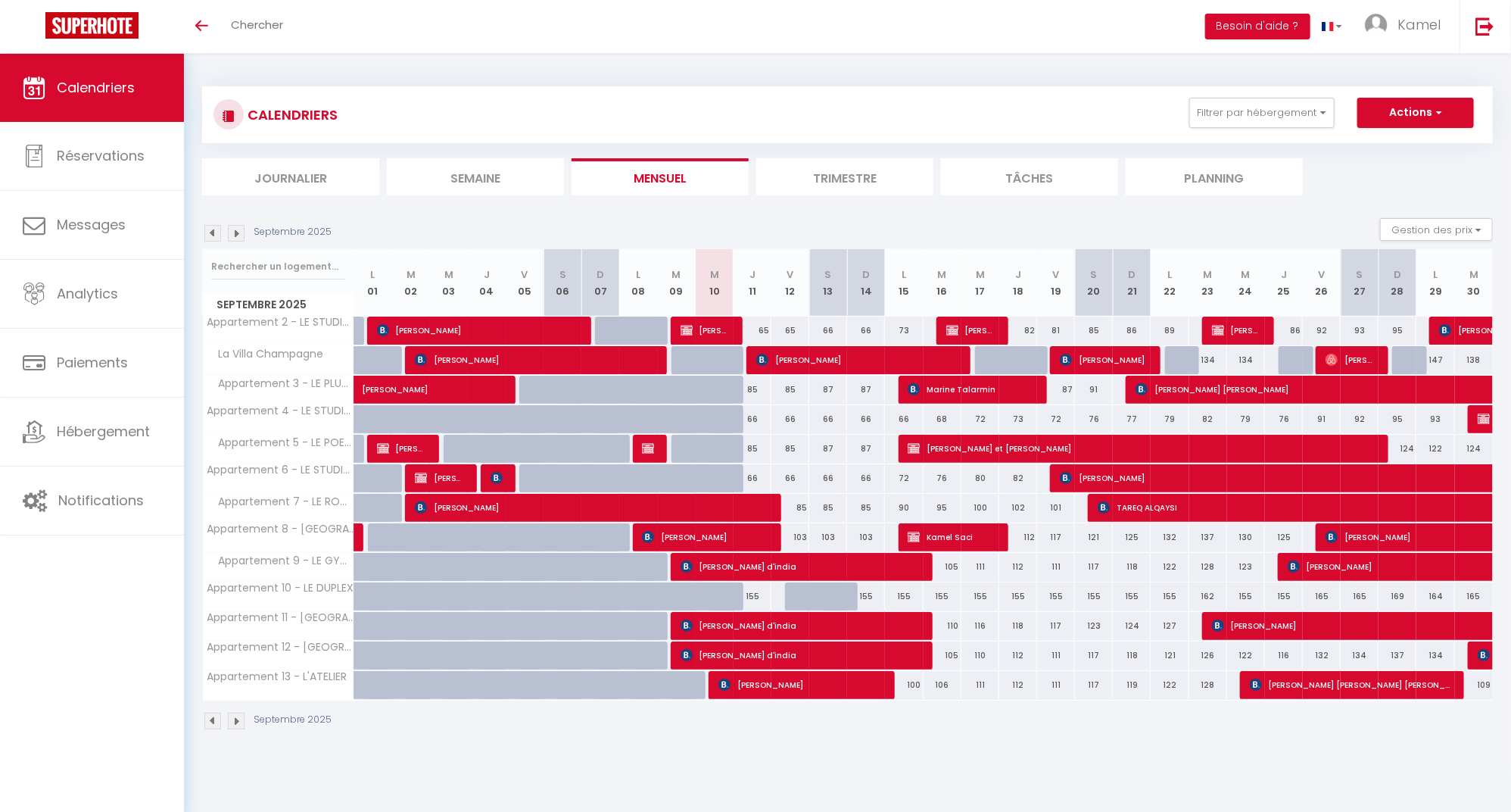
click at [810, 363] on span "Maksym Lemish" at bounding box center [858, 359] width 205 height 29
select select "KO"
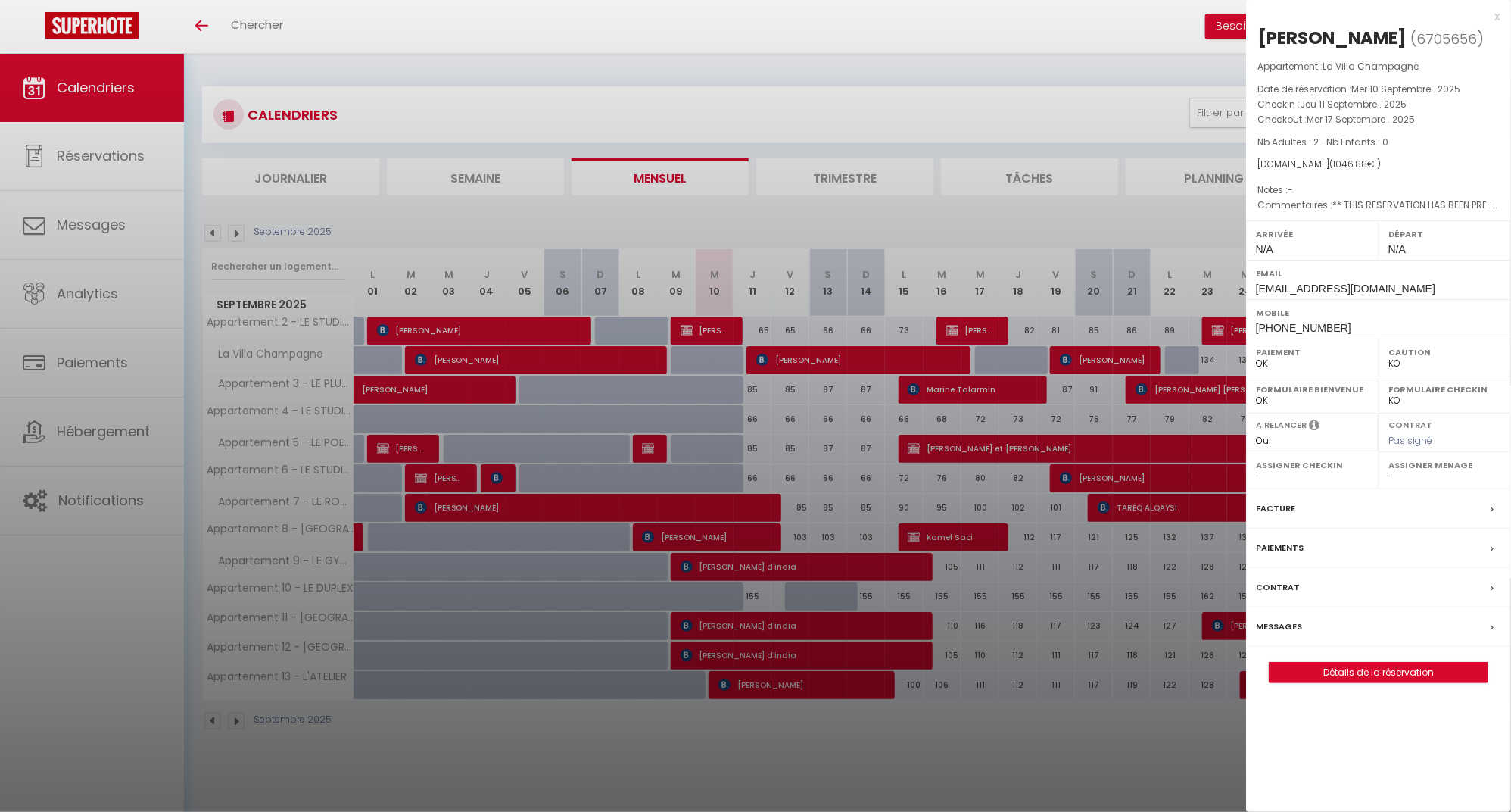
click at [832, 361] on div at bounding box center [755, 406] width 1511 height 812
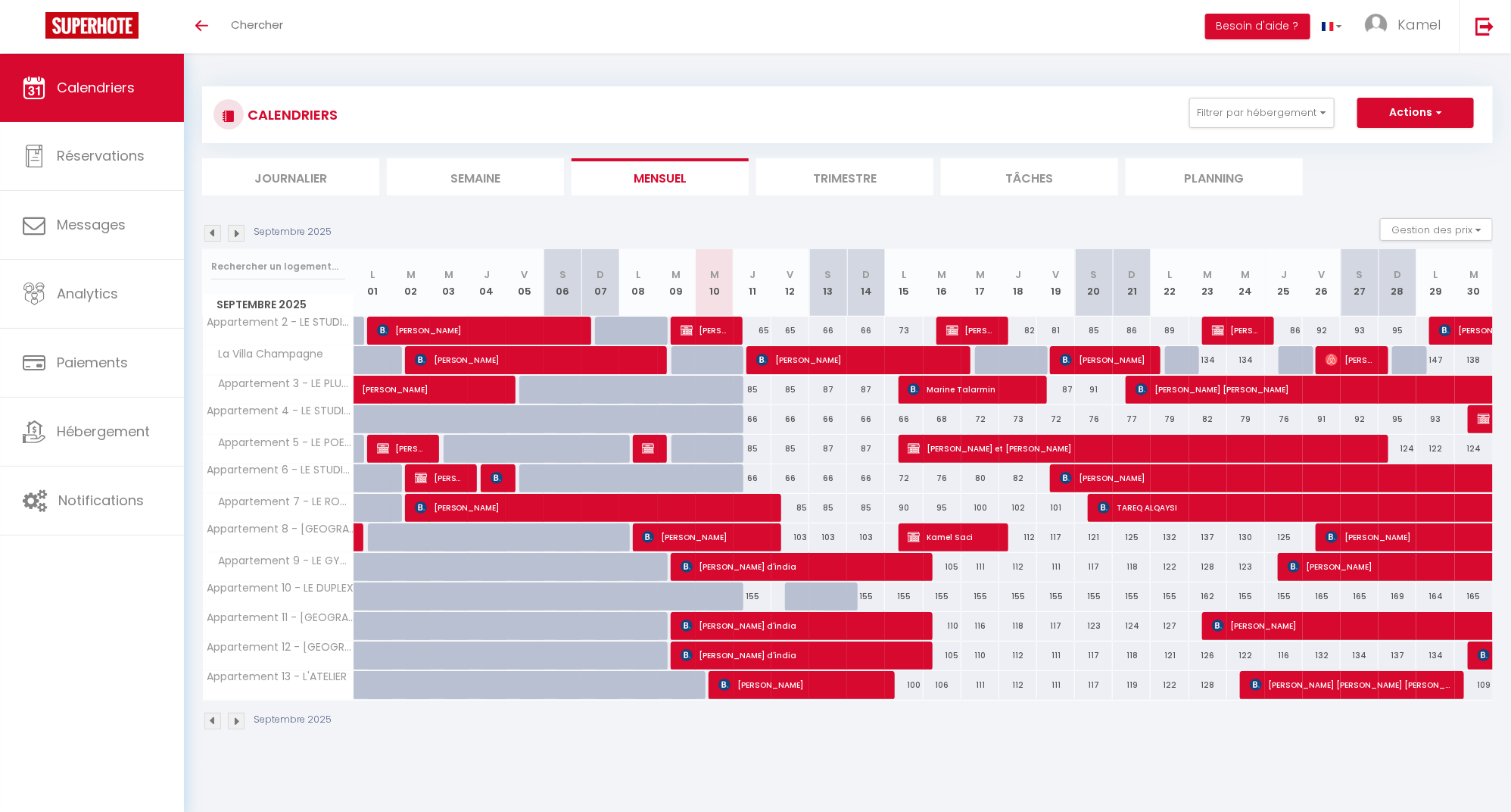
click at [827, 361] on span "Maksym Lemish" at bounding box center [858, 359] width 205 height 29
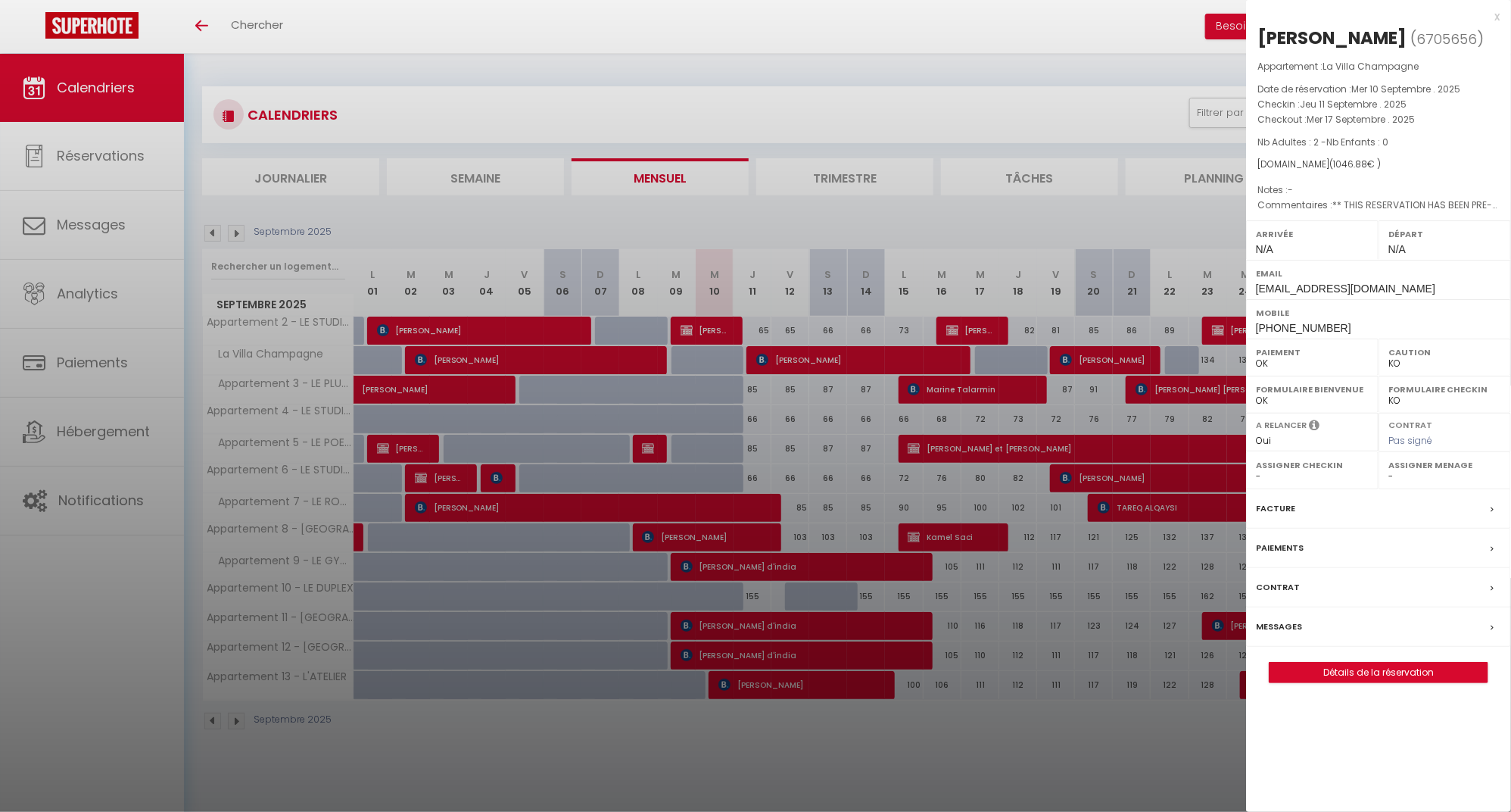
click at [995, 732] on div at bounding box center [755, 406] width 1511 height 812
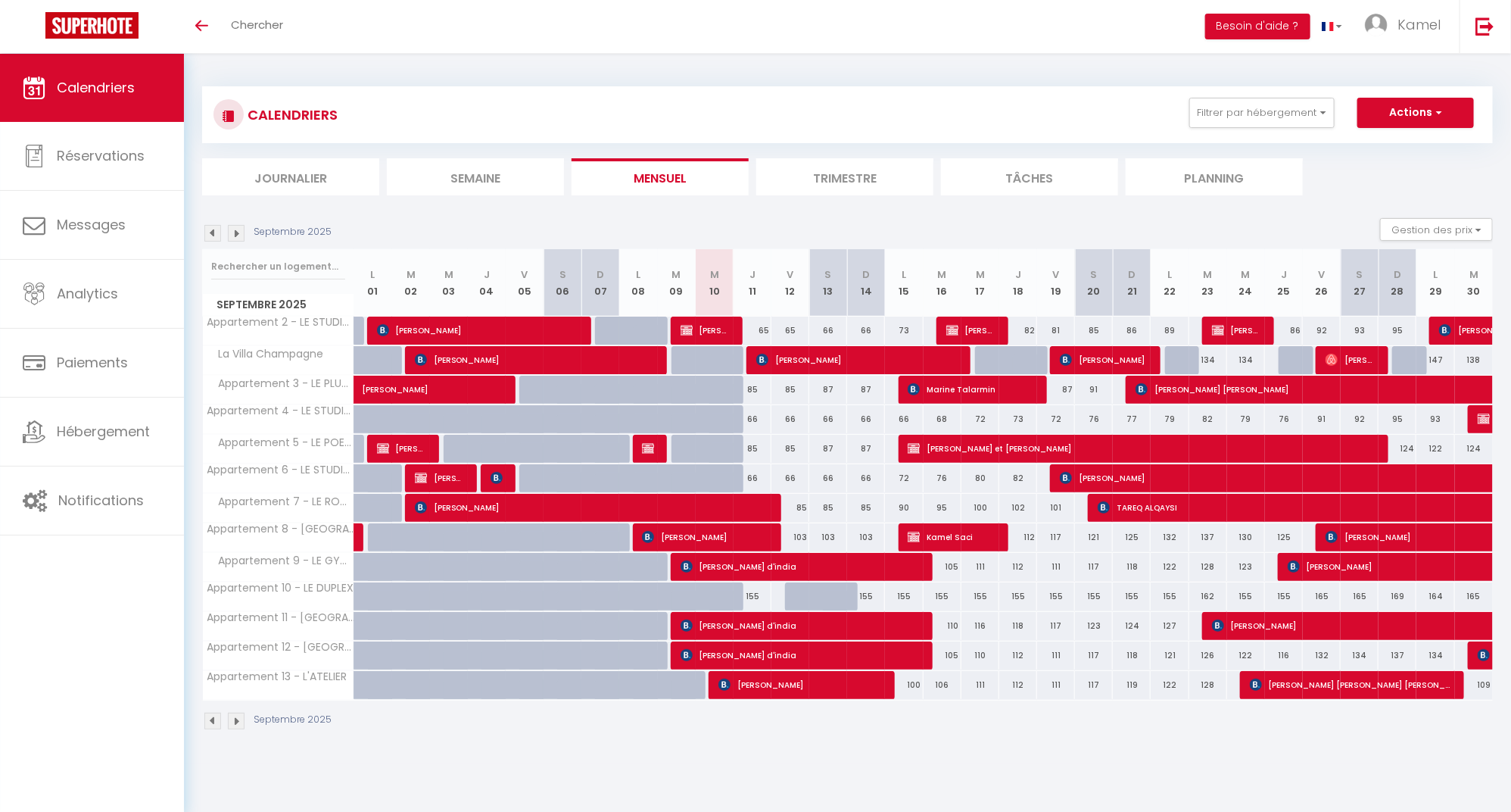
click at [876, 361] on span "Maksym Lemish" at bounding box center [858, 359] width 205 height 29
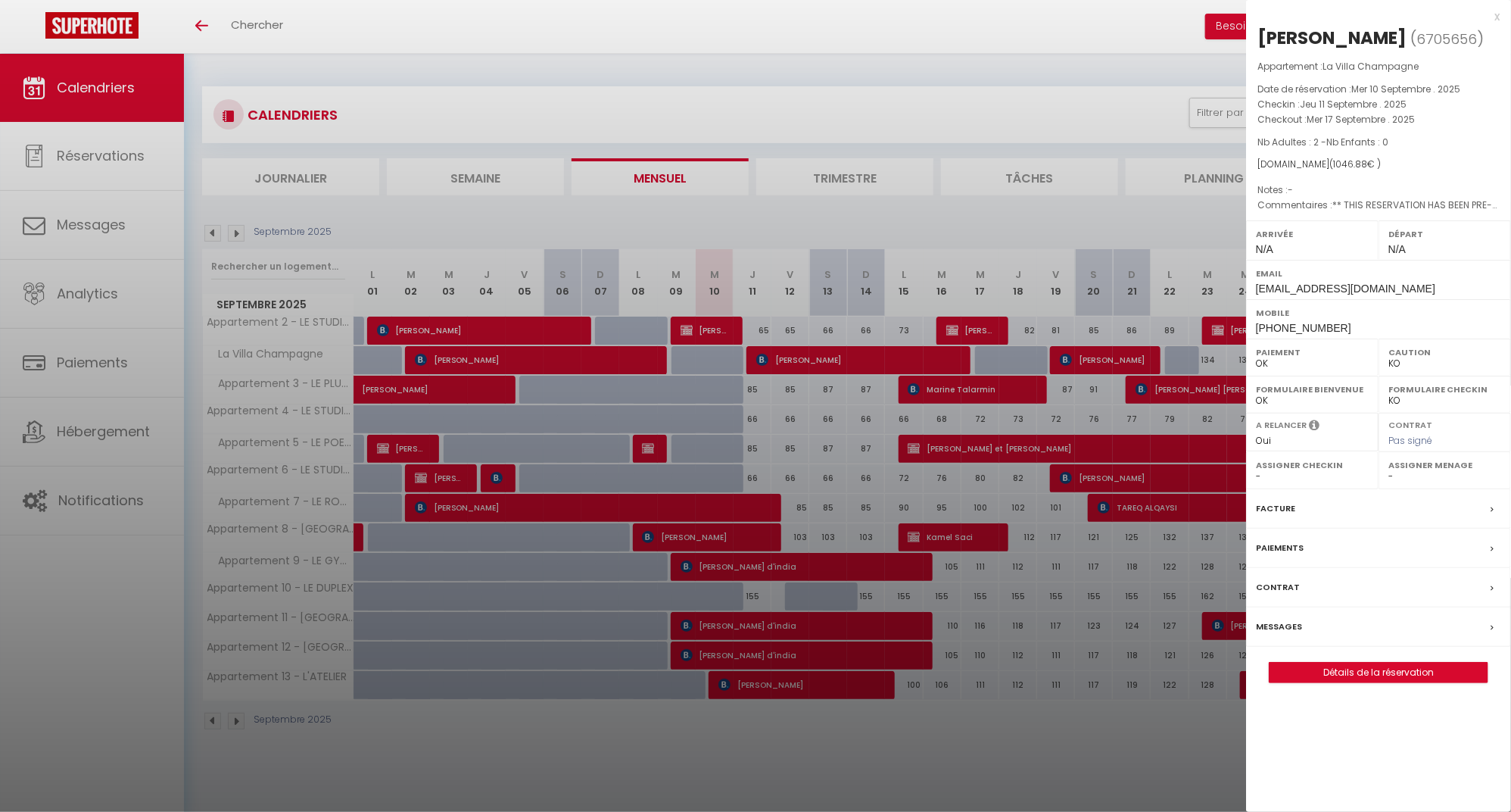
click at [988, 749] on div at bounding box center [755, 406] width 1511 height 812
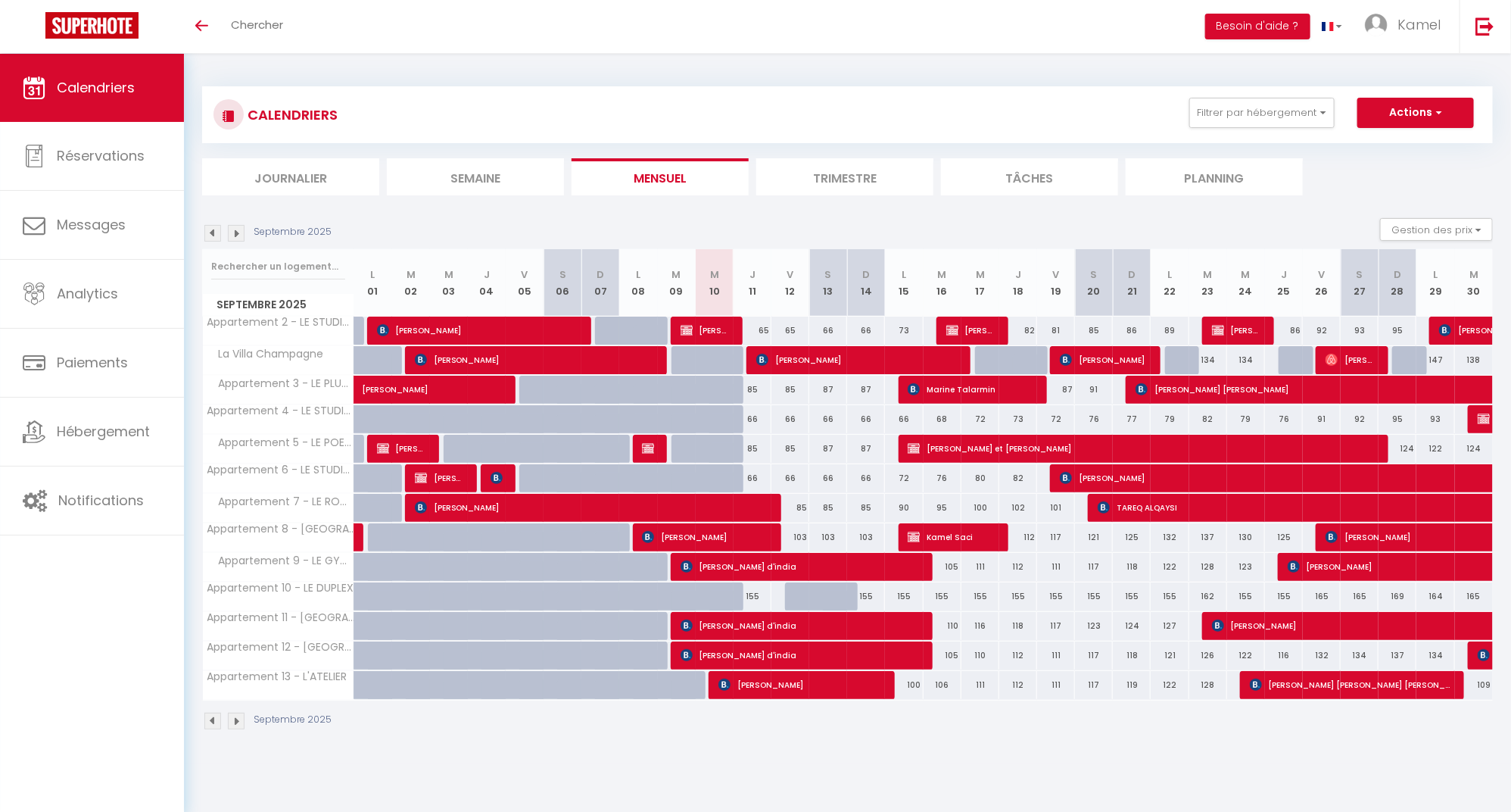
click at [733, 749] on div "CALENDRIERS Filtrer par hébergement La Maison Hugo - Montreuil Appartement 2 - …" at bounding box center [847, 409] width 1327 height 710
click at [808, 351] on span "Maksym Lemish" at bounding box center [858, 359] width 205 height 29
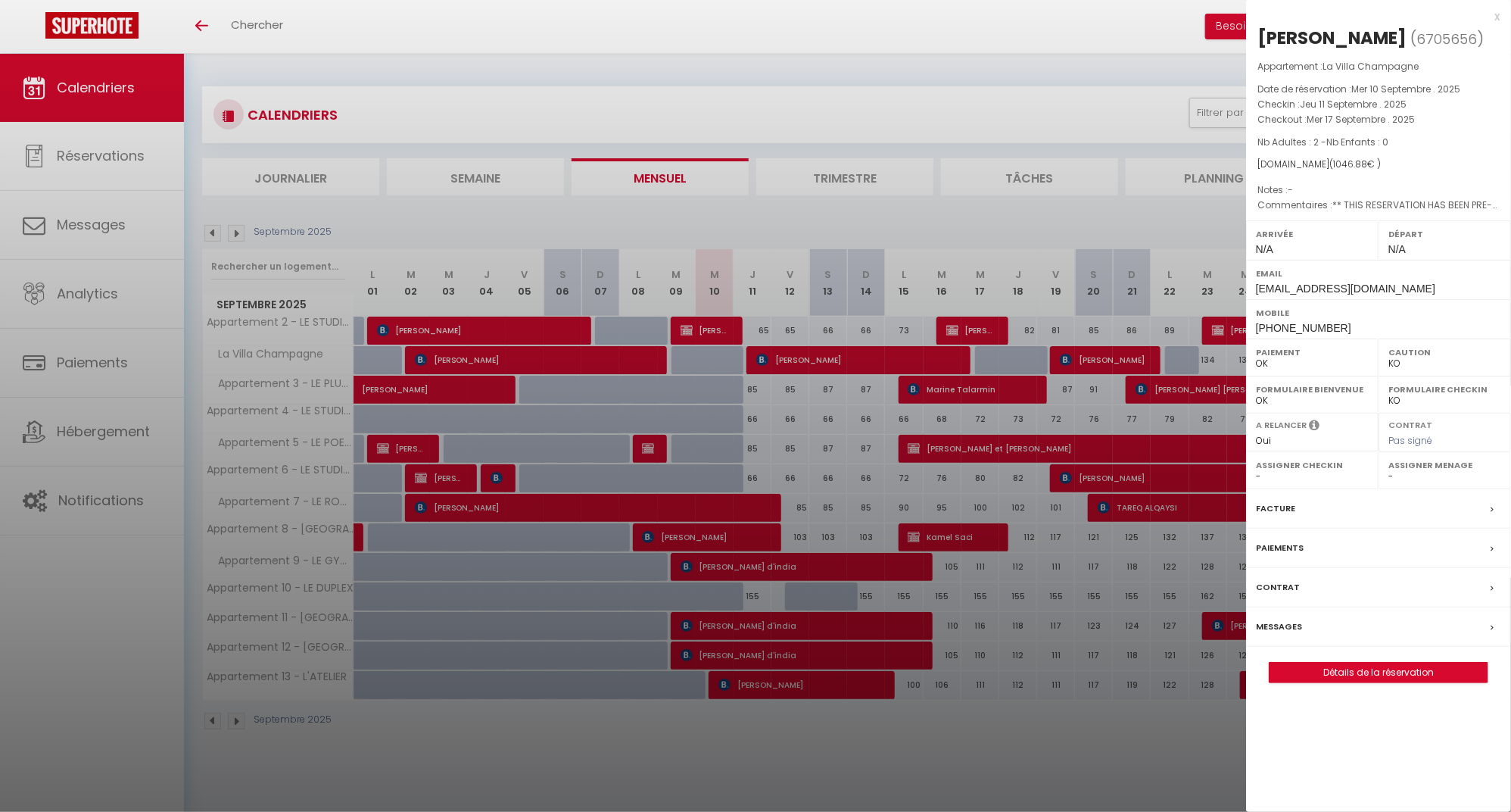
click at [1149, 410] on div at bounding box center [755, 406] width 1511 height 812
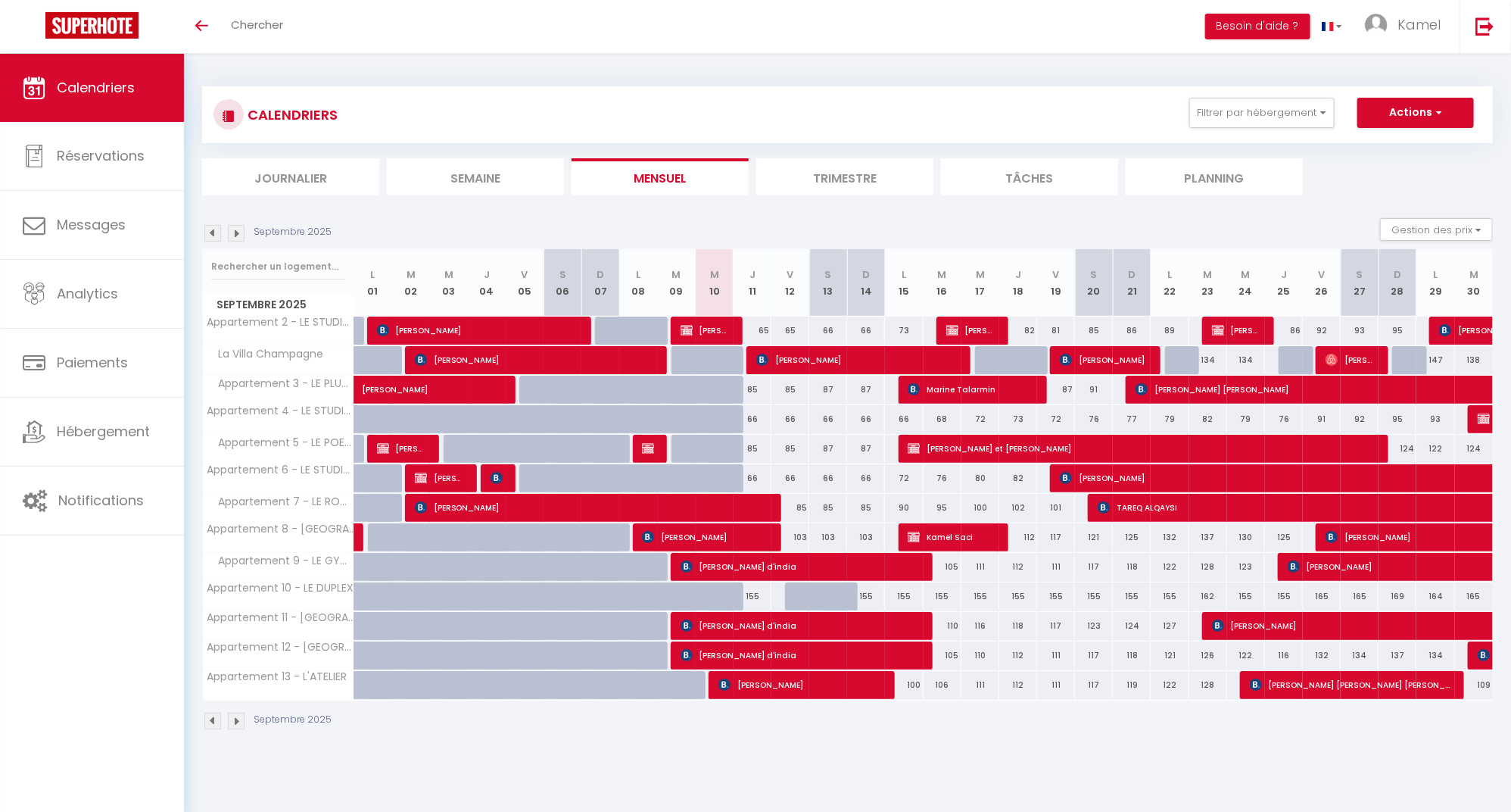
click at [983, 209] on section "Septembre 2025 Gestion des prix Nb Nuits minimum Règles Disponibilité Septembre…" at bounding box center [847, 473] width 1291 height 542
click at [239, 233] on img at bounding box center [236, 233] width 17 height 17
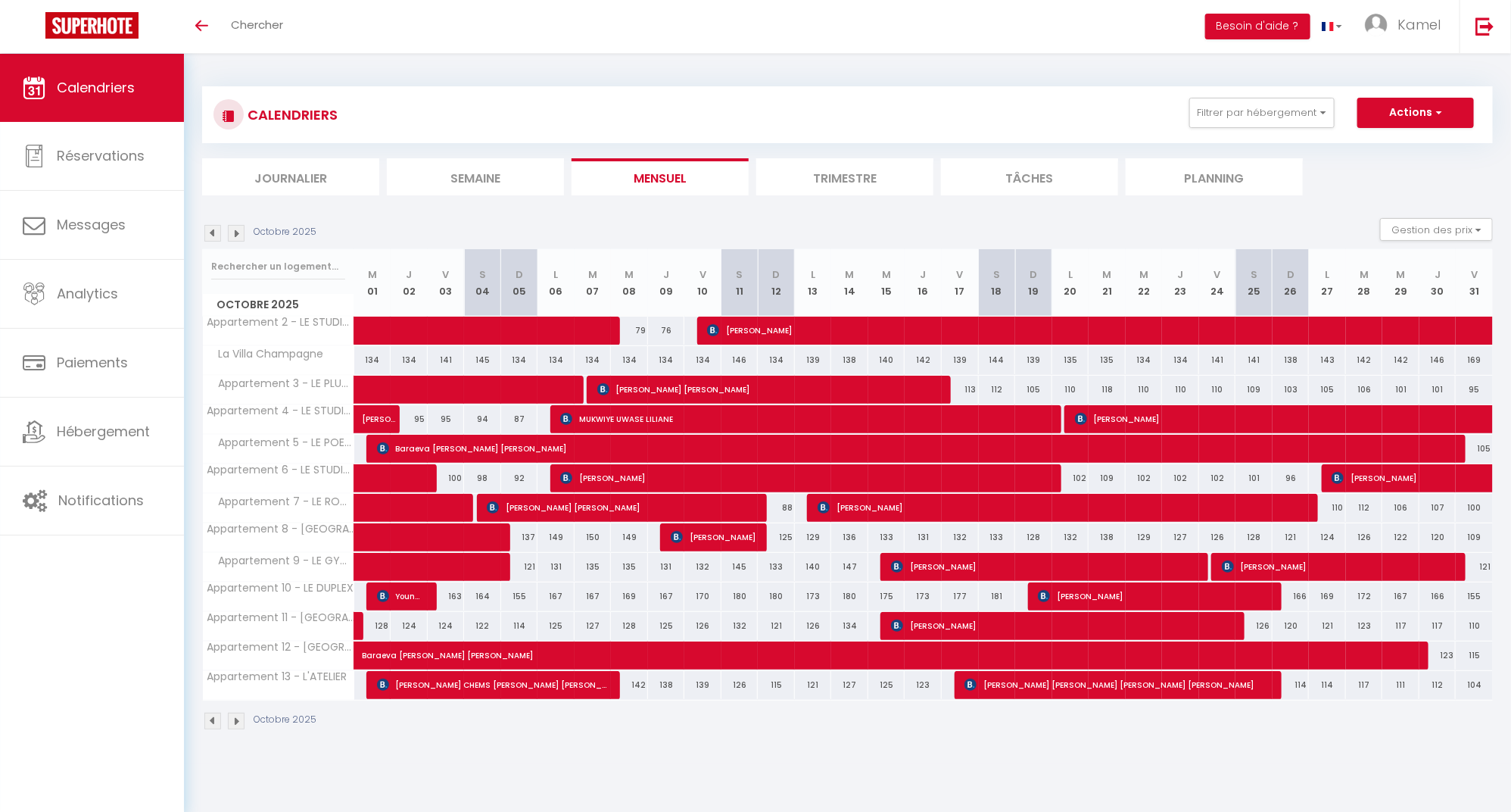
click at [213, 233] on img at bounding box center [212, 233] width 17 height 17
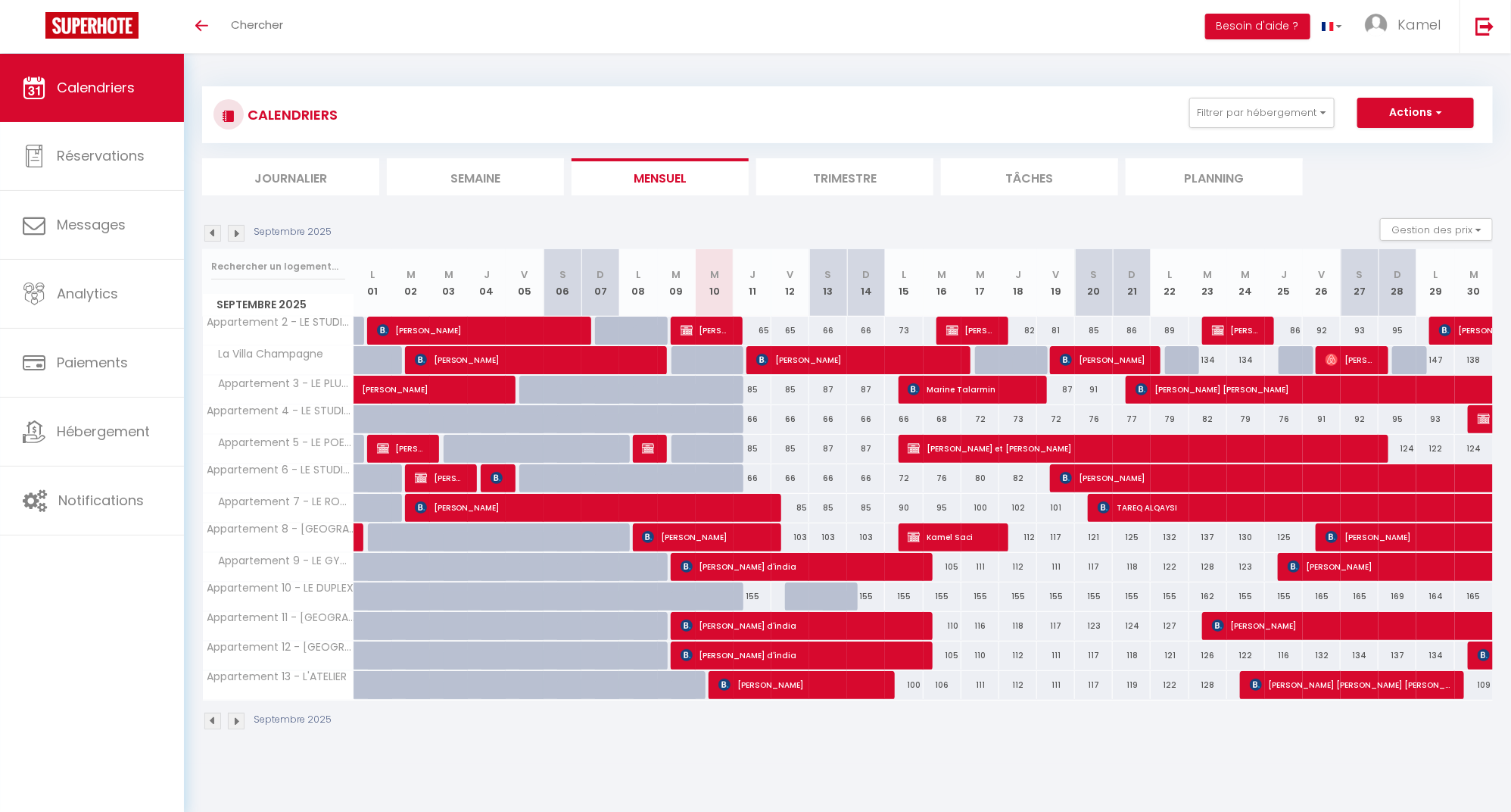
click at [925, 219] on div "Septembre 2025 Gestion des prix Nb Nuits minimum Règles Disponibilité" at bounding box center [847, 234] width 1291 height 31
click at [780, 361] on span "Maksym Lemish" at bounding box center [858, 359] width 205 height 29
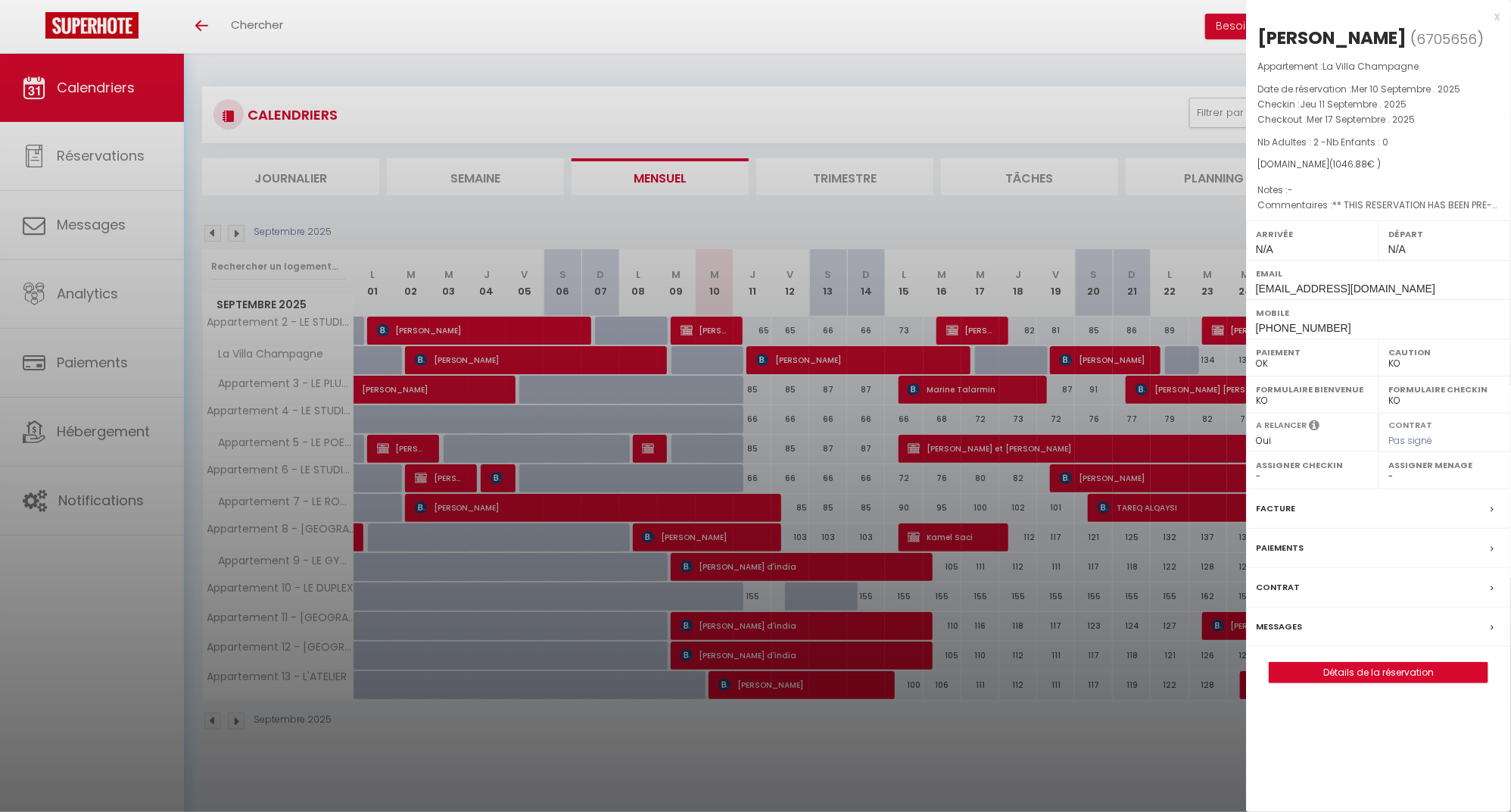
drag, startPoint x: 1436, startPoint y: 286, endPoint x: 1256, endPoint y: 283, distance: 180.0
click at [1256, 283] on div "Email mlemis.739618@guest.booking.com" at bounding box center [1379, 279] width 265 height 39
copy span "[EMAIL_ADDRESS][DOMAIN_NAME]"
click at [1286, 623] on label "Messages" at bounding box center [1279, 626] width 46 height 16
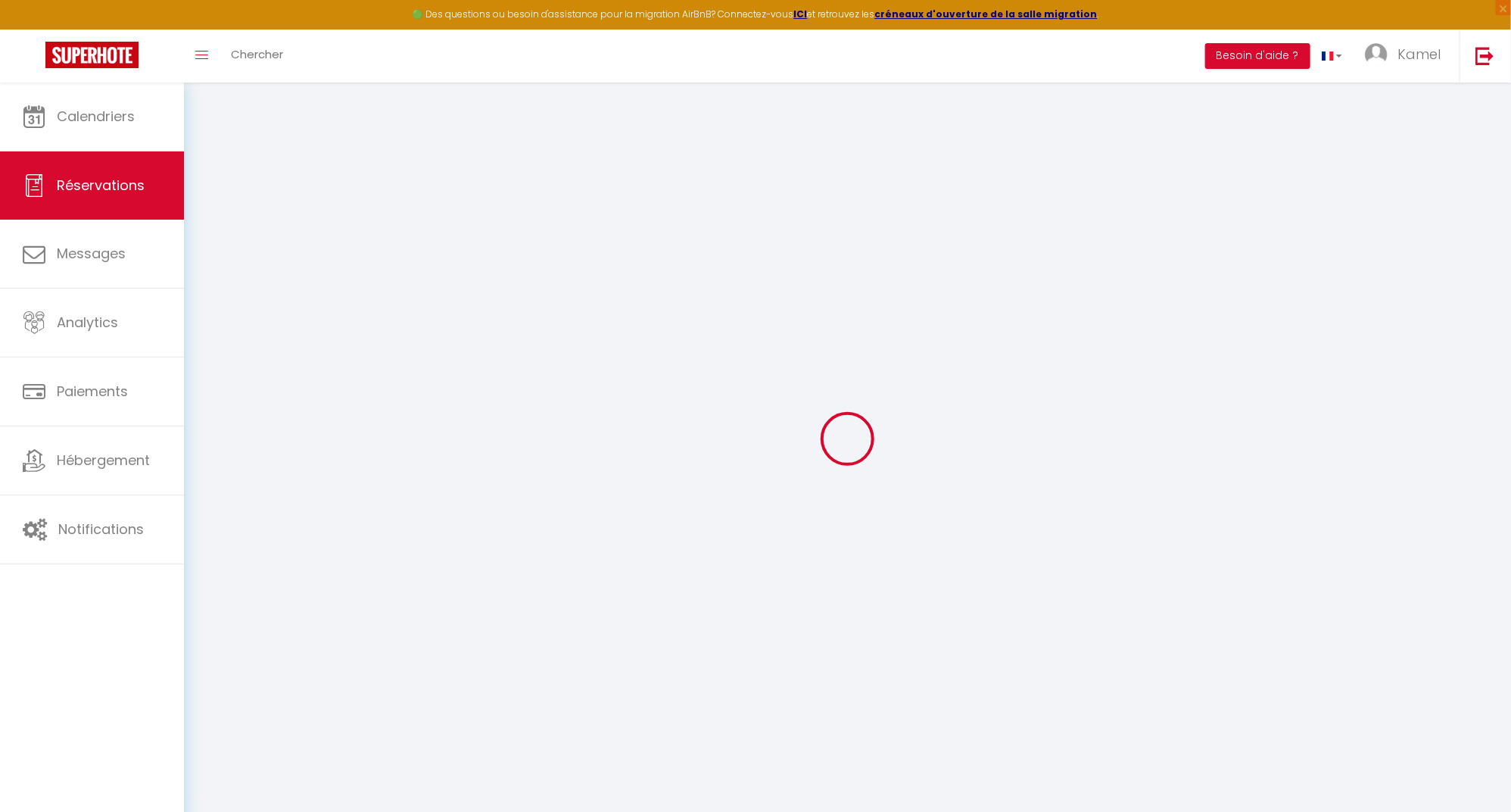
select select
checkbox input "false"
select select
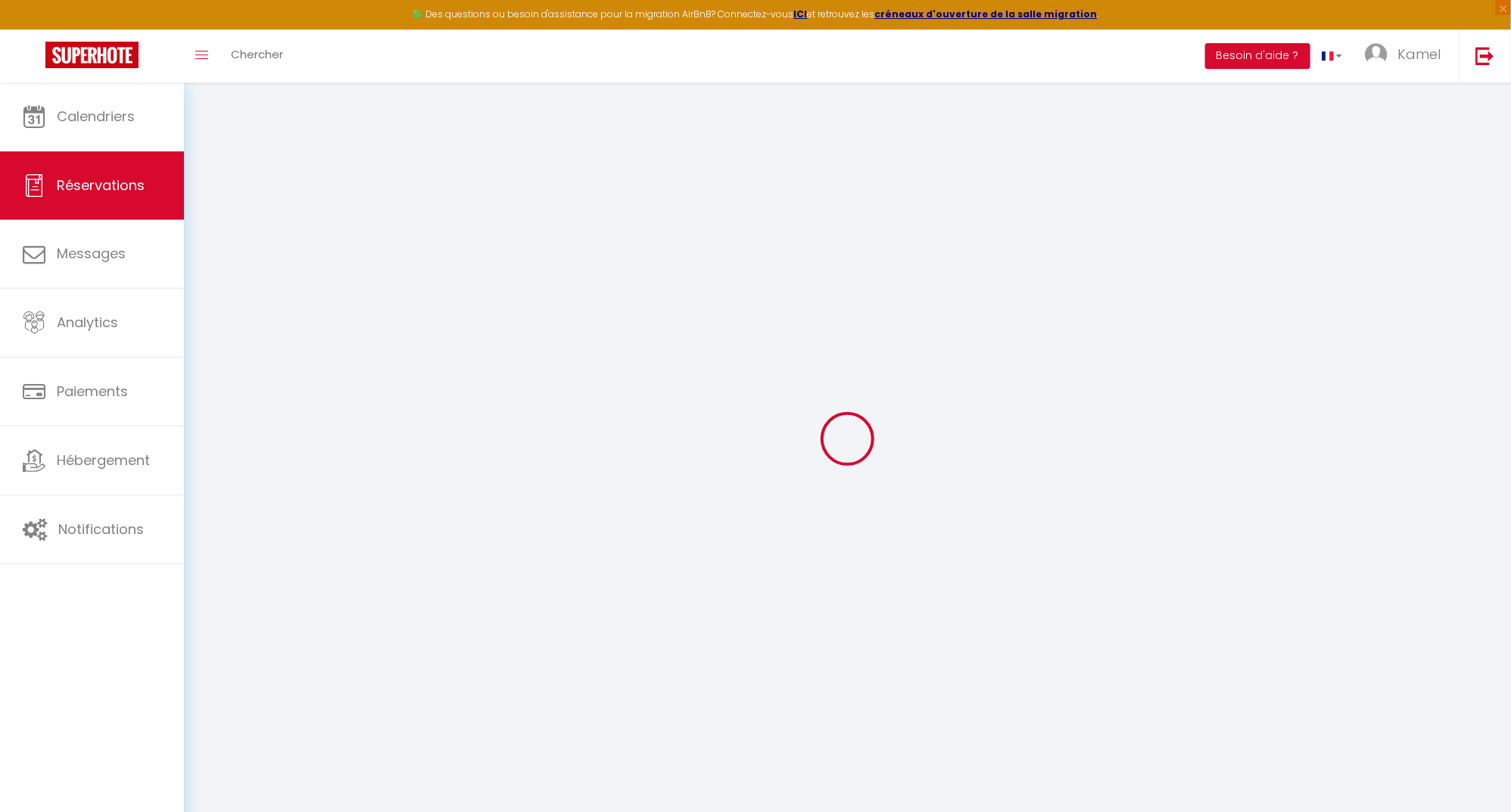
checkbox input "false"
select select
checkbox input "false"
type textarea "** THIS RESERVATION HAS BEEN PRE-PAID ** BOOKING NOTE : Payment charge is EUR 1…"
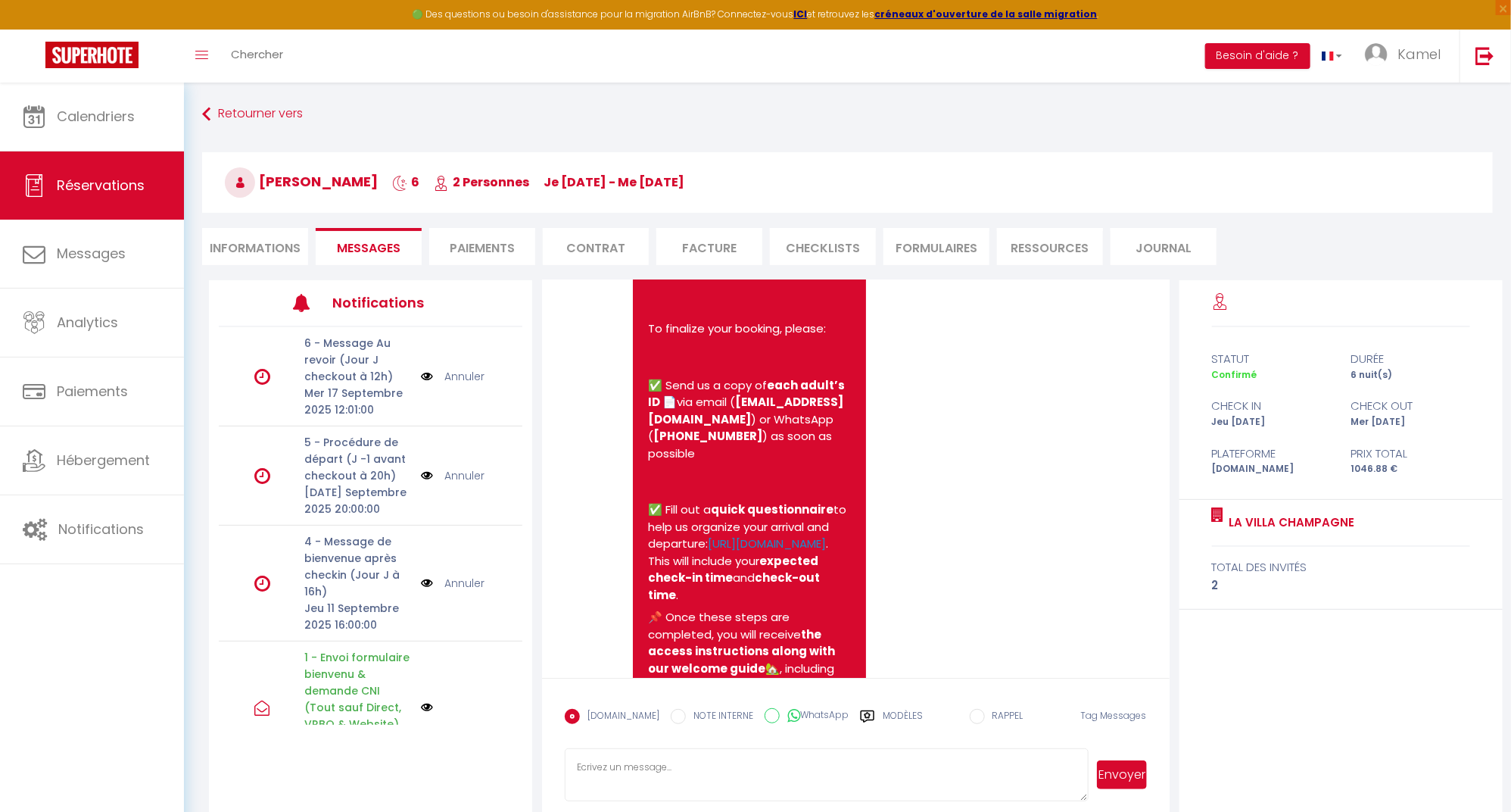
scroll to position [269, 0]
click at [747, 551] on link "https://superhote.com/applink/booking/hcHnNhHnY6/welcome" at bounding box center [767, 543] width 118 height 16
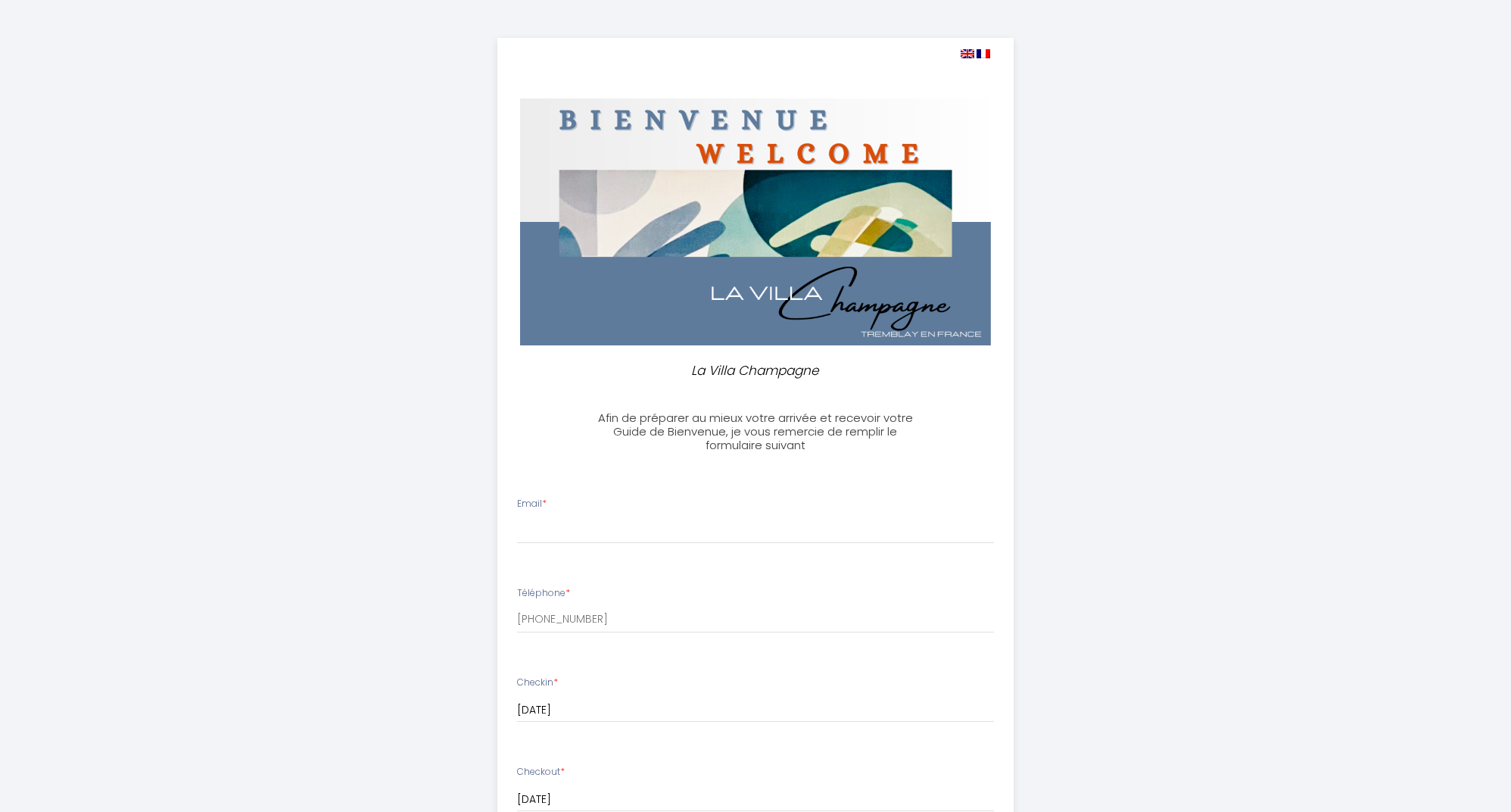
select select
paste input "[EMAIL_ADDRESS][DOMAIN_NAME]"
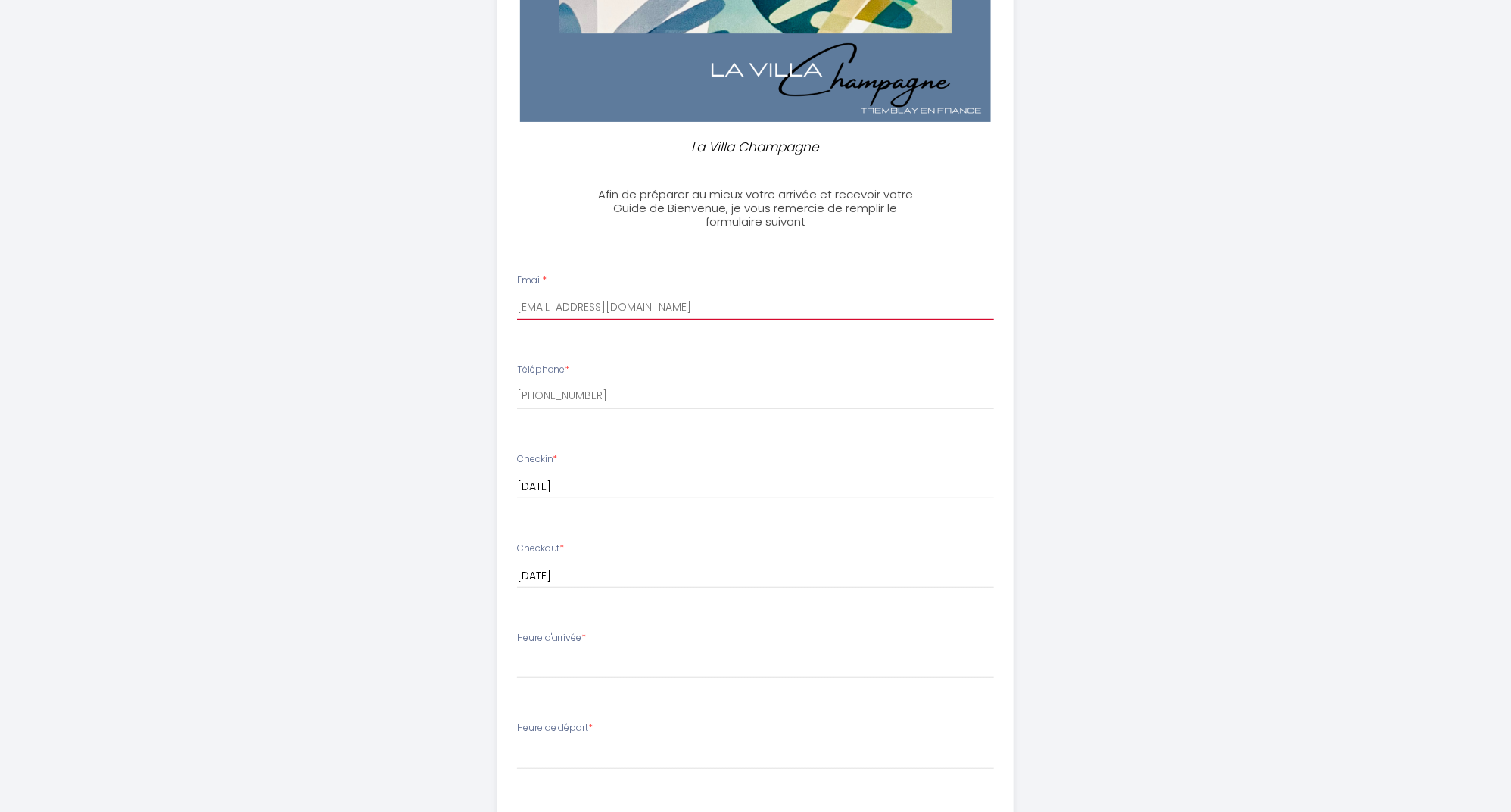
scroll to position [238, 0]
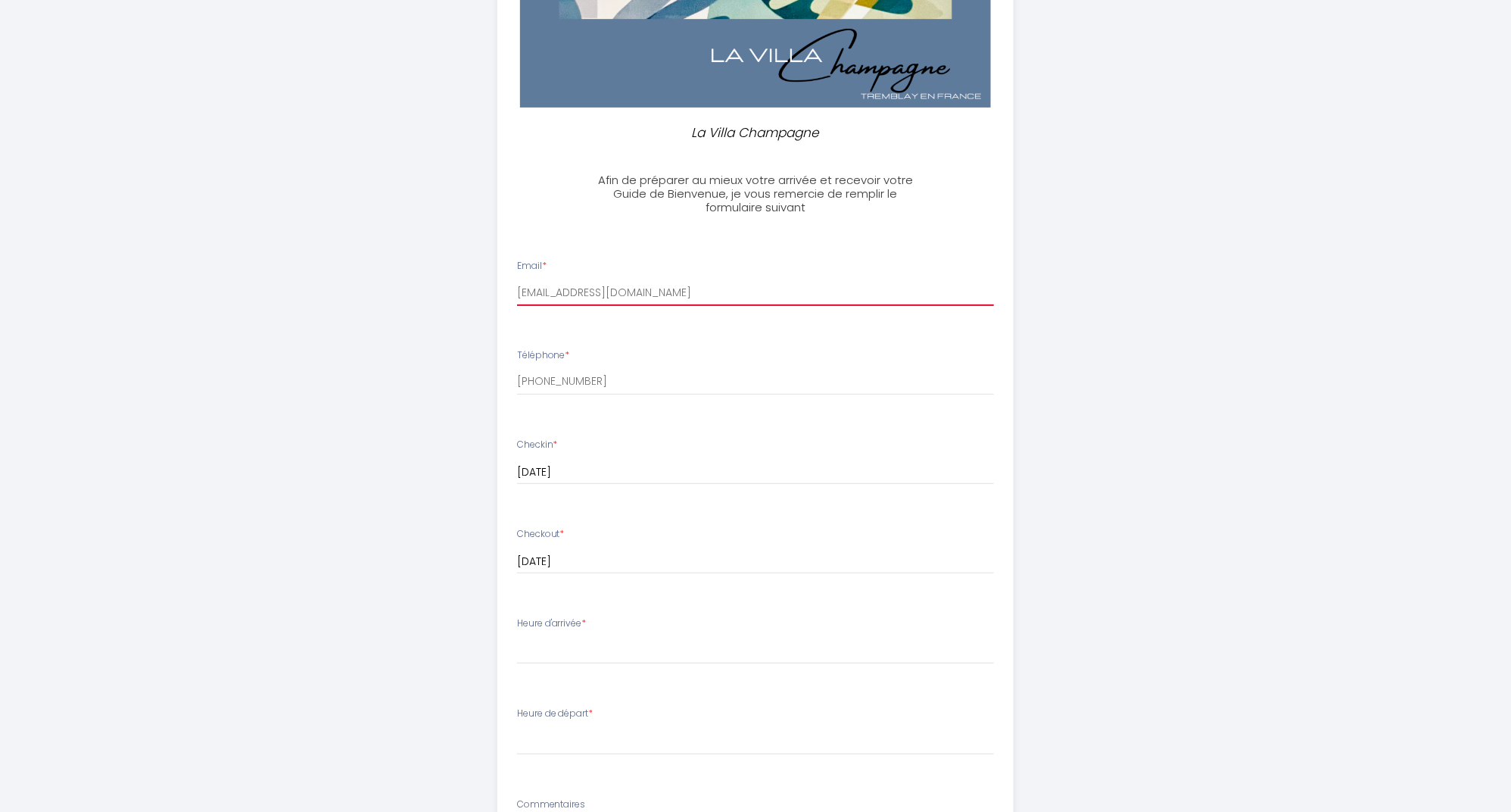
type input "[EMAIL_ADDRESS][DOMAIN_NAME]"
select select "17:00"
select select "08:30"
click at [1062, 704] on div "La Villa Champagne Afin de préparer au mieux votre arrivée et recevoir votre Gu…" at bounding box center [755, 477] width 776 height 1429
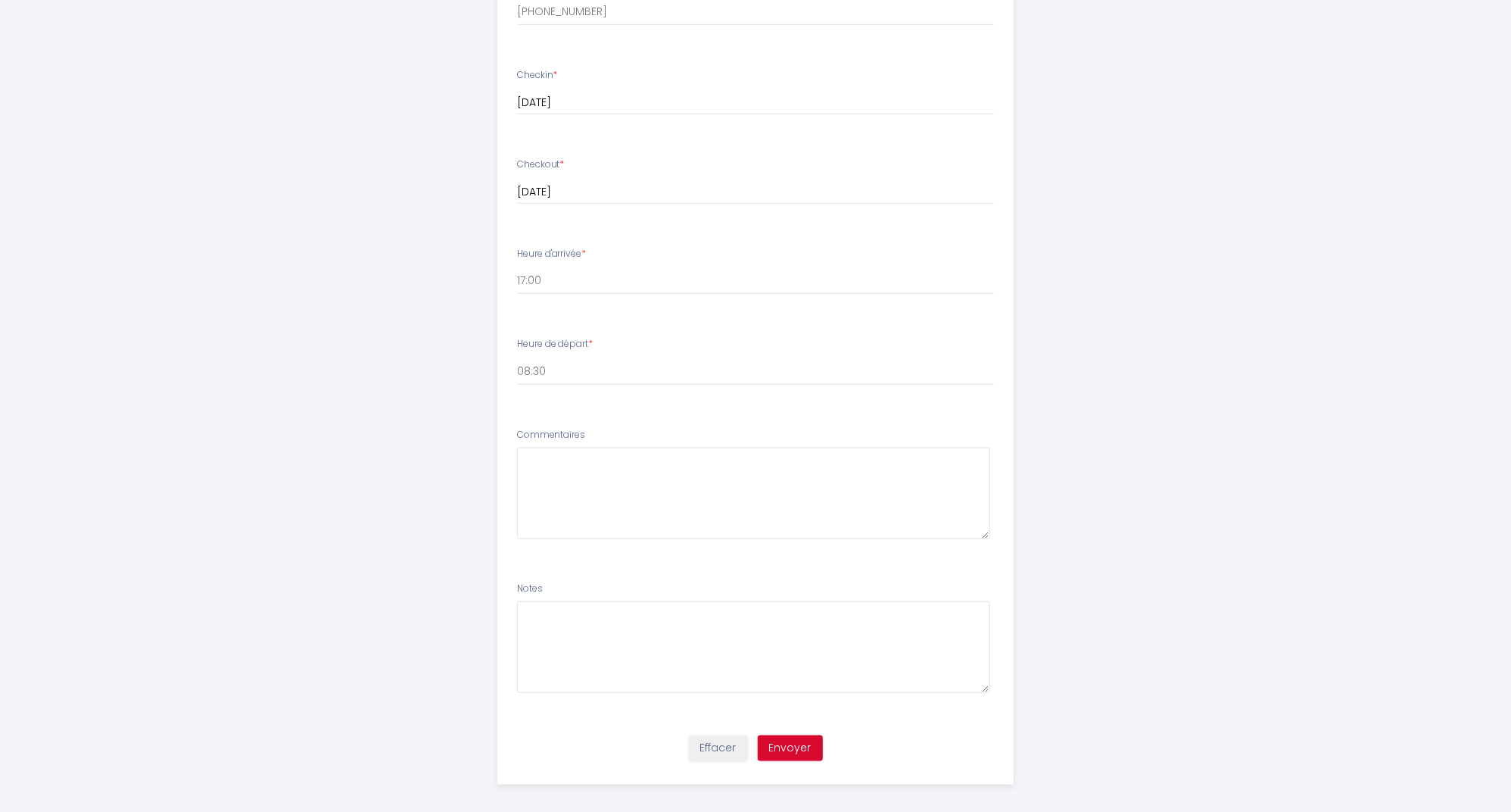
scroll to position [607, 0]
click at [792, 736] on button "Envoyer" at bounding box center [790, 749] width 65 height 26
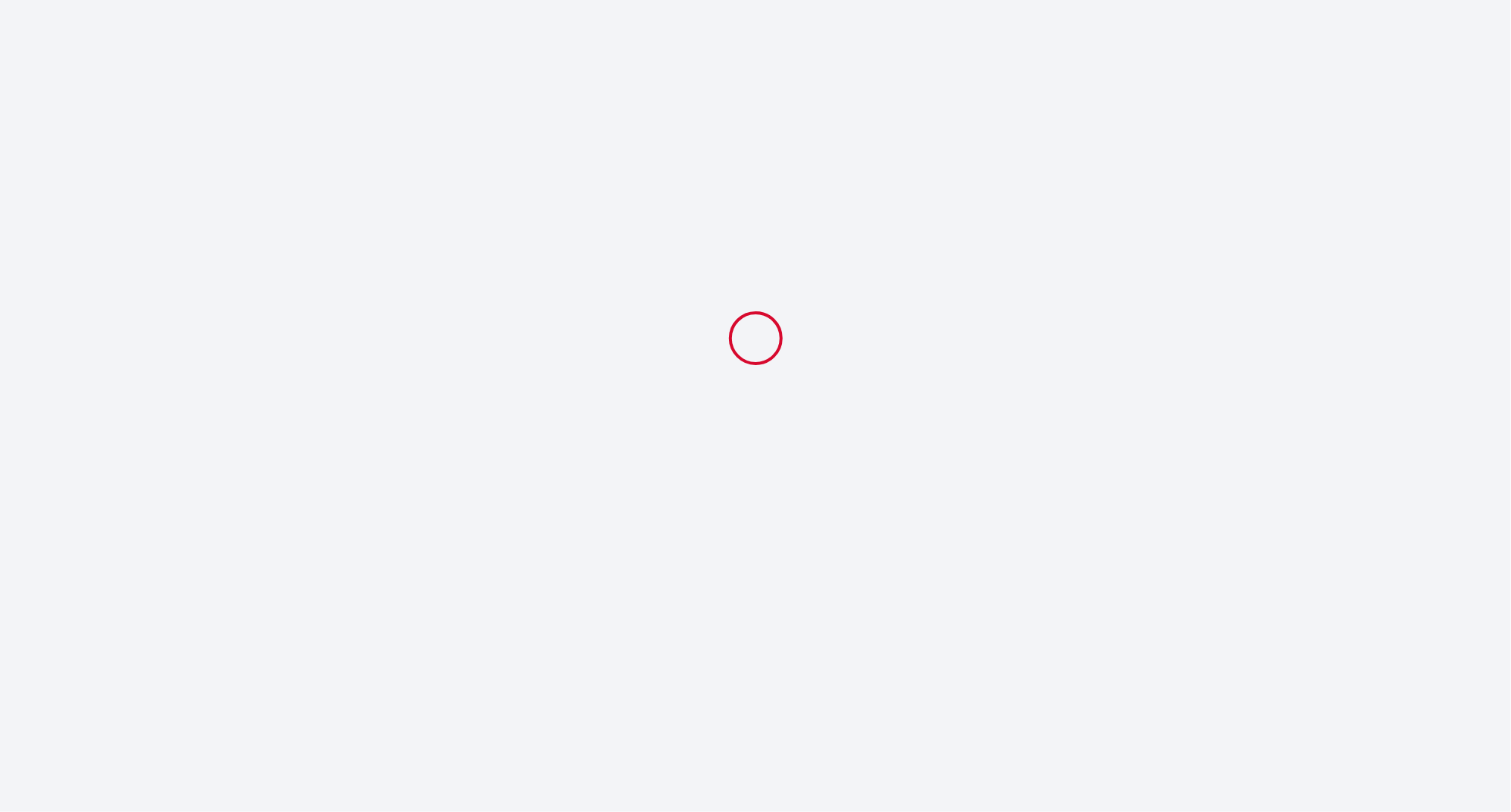
scroll to position [0, 0]
select select "17:00"
select select "08:30"
